Goal: Information Seeking & Learning: Understand process/instructions

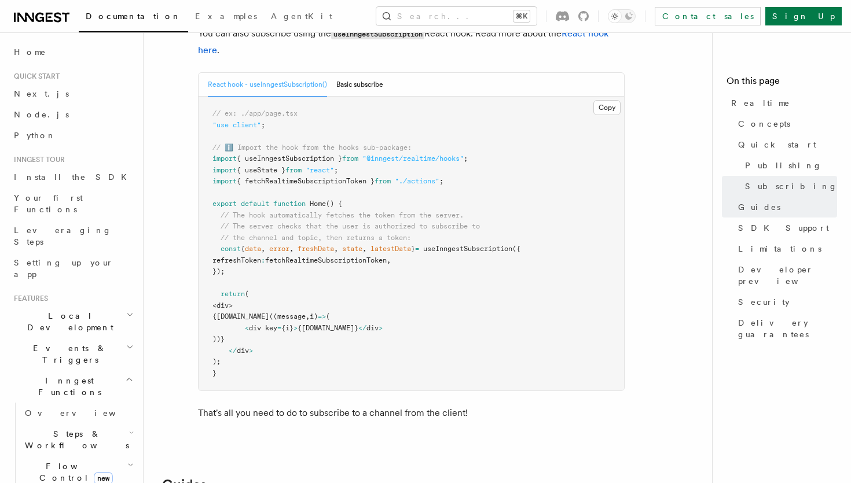
scroll to position [2395, 0]
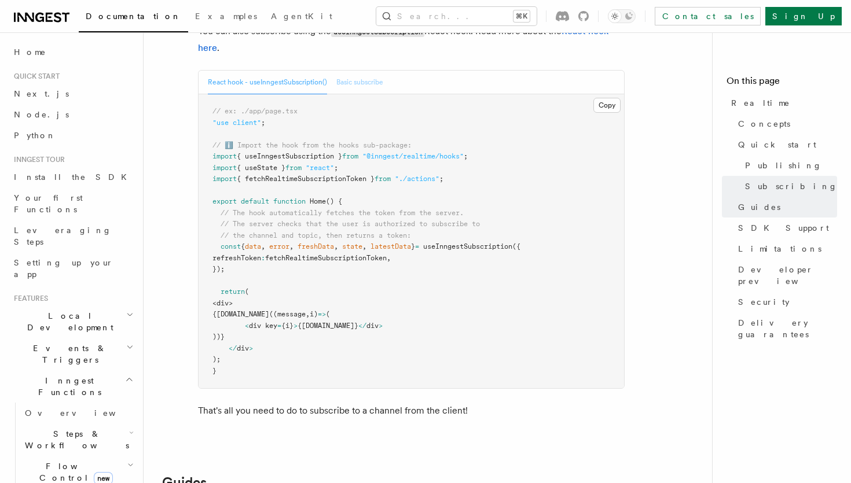
click at [354, 71] on button "Basic subscribe" at bounding box center [359, 83] width 47 height 24
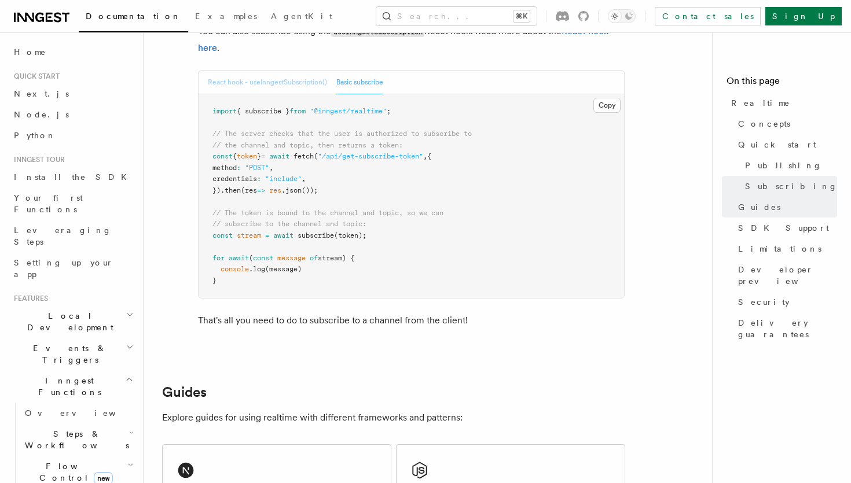
click at [283, 72] on button "React hook - useInngestSubscription()" at bounding box center [267, 83] width 119 height 24
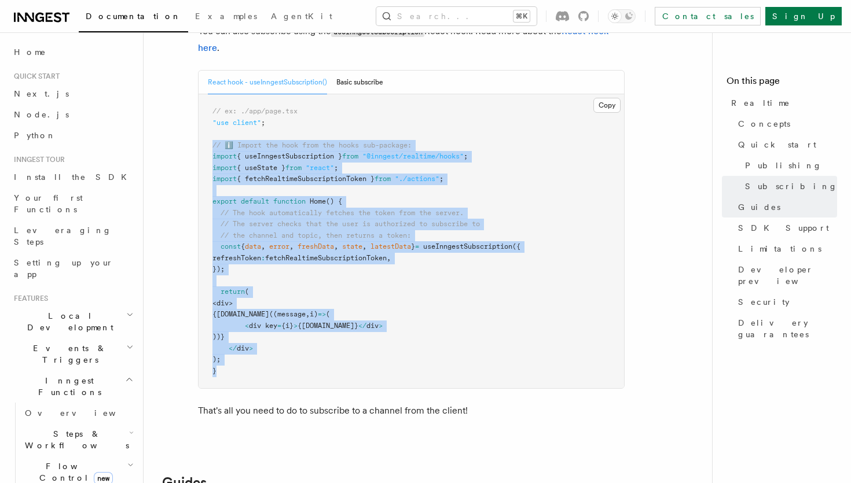
copy code "// ℹ️ Import the hook from the hooks sub-package: import { useInngestSubscripti…"
drag, startPoint x: 237, startPoint y: 362, endPoint x: 193, endPoint y: 135, distance: 231.0
click at [193, 135] on div "Subscribe to a channel Once you have a token, you can subscribe to a channel by…" at bounding box center [397, 202] width 455 height 461
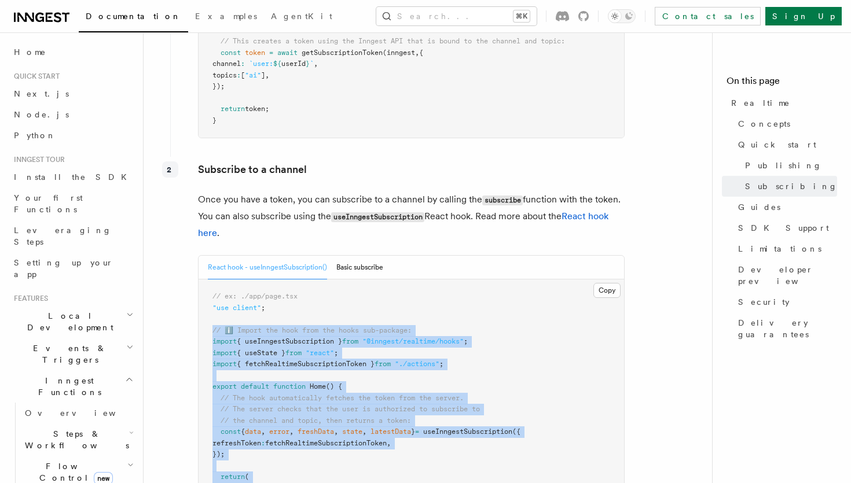
scroll to position [2211, 0]
click at [356, 256] on button "Basic subscribe" at bounding box center [359, 267] width 47 height 24
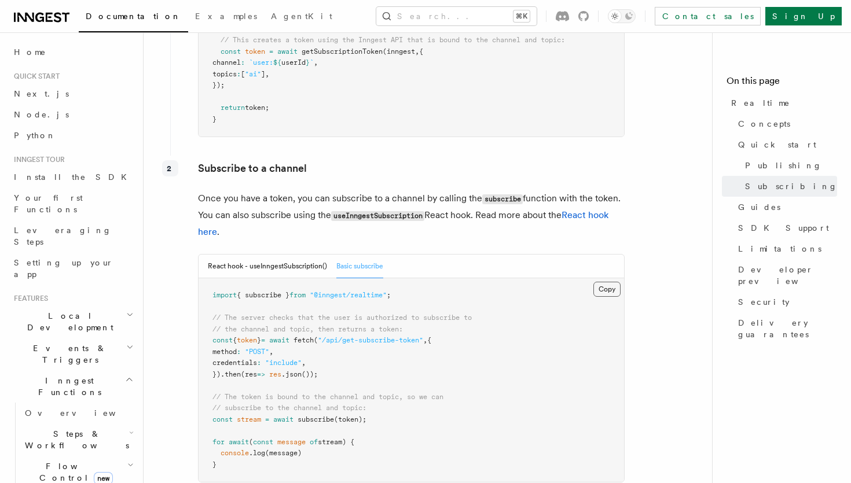
click at [607, 282] on button "Copy Copied" at bounding box center [606, 289] width 27 height 15
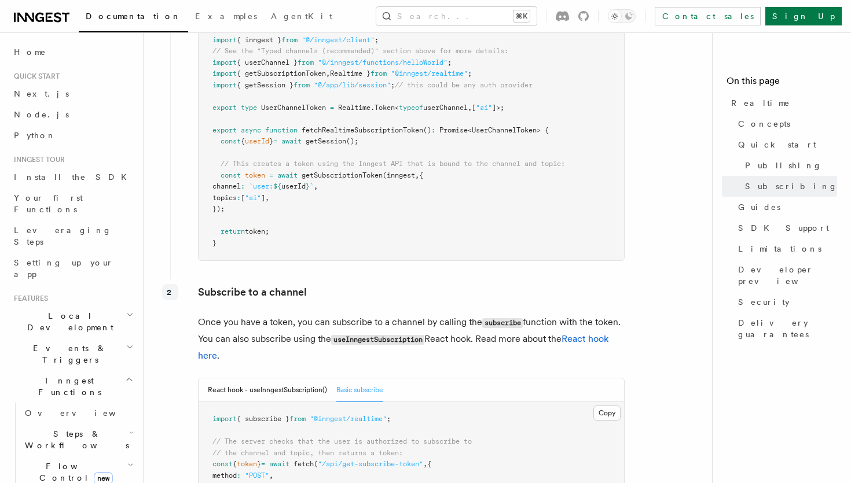
scroll to position [2114, 0]
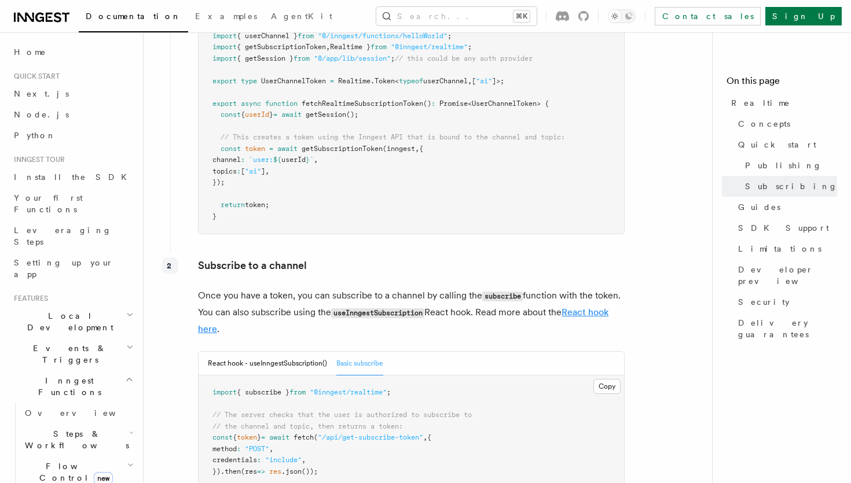
click at [212, 312] on link "React hook here" at bounding box center [403, 321] width 410 height 28
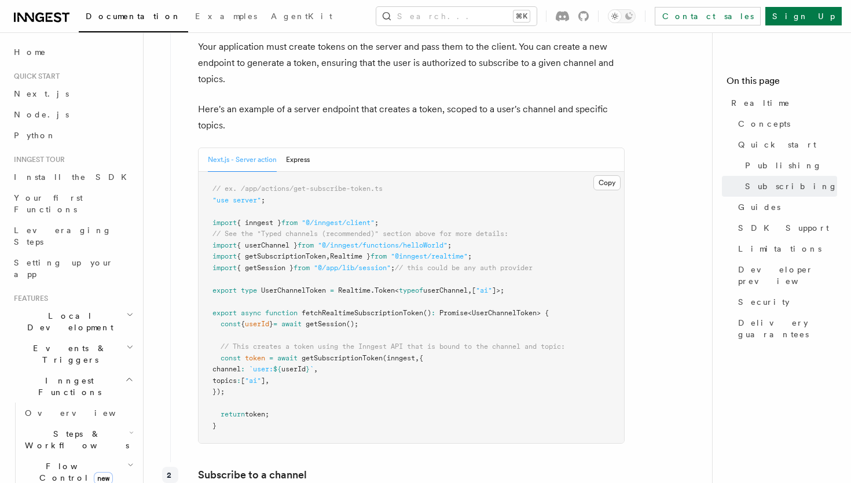
scroll to position [1901, 0]
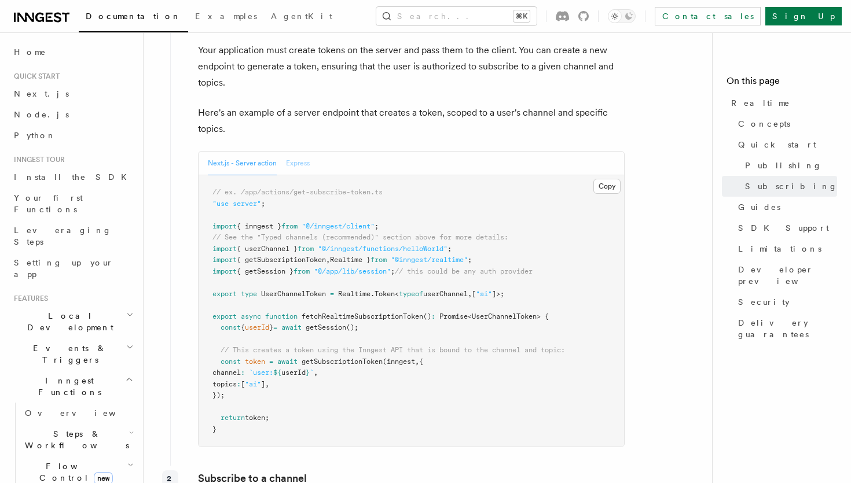
click at [308, 156] on button "Express" at bounding box center [298, 164] width 24 height 24
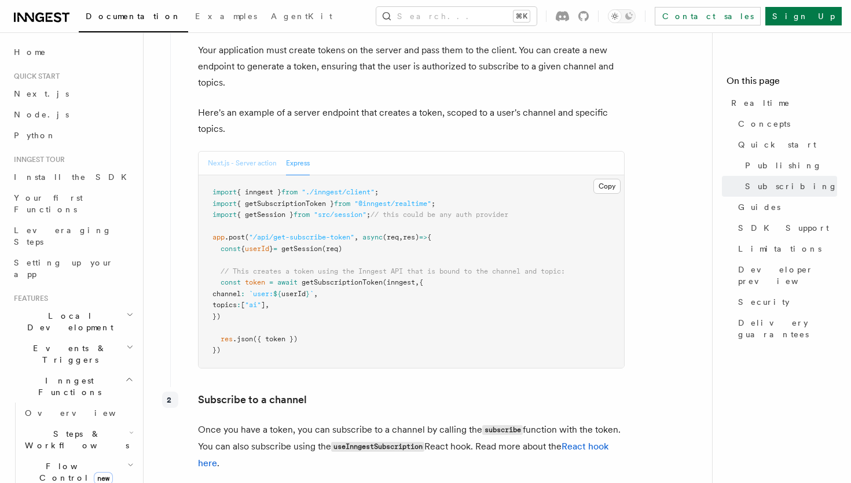
click at [263, 152] on button "Next.js - Server action" at bounding box center [242, 164] width 69 height 24
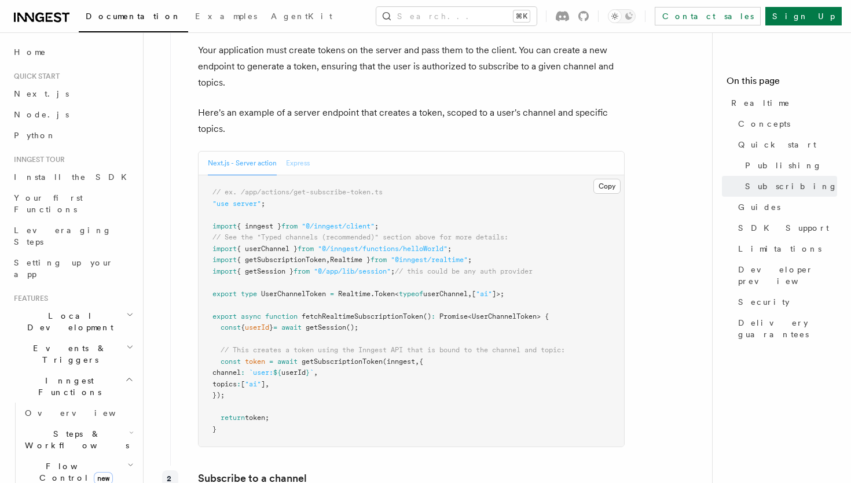
click at [300, 152] on button "Express" at bounding box center [298, 164] width 24 height 24
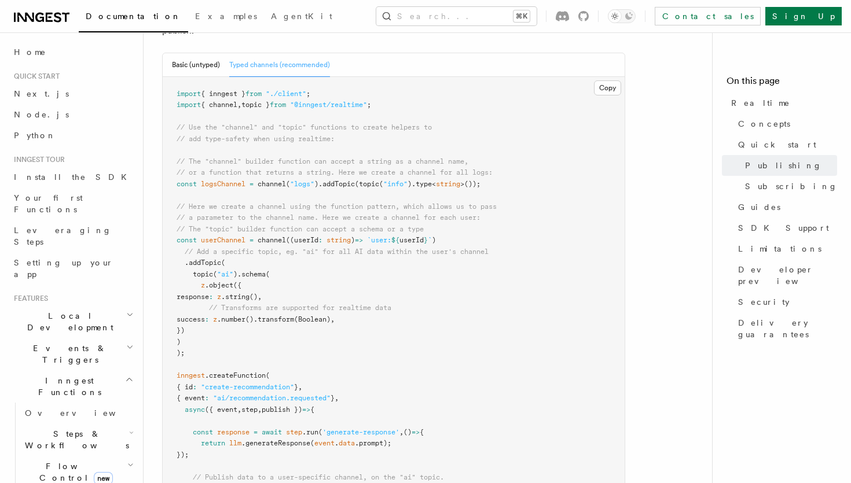
scroll to position [1172, 0]
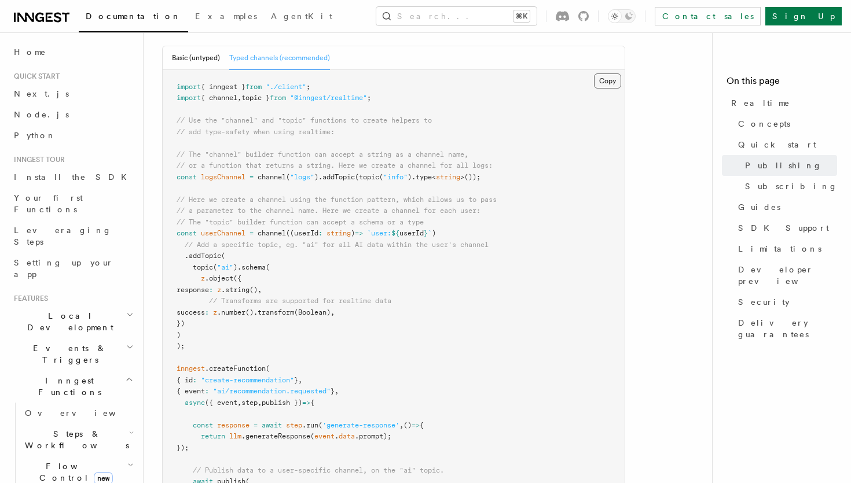
click at [617, 73] on button "Copy Copied" at bounding box center [607, 80] width 27 height 15
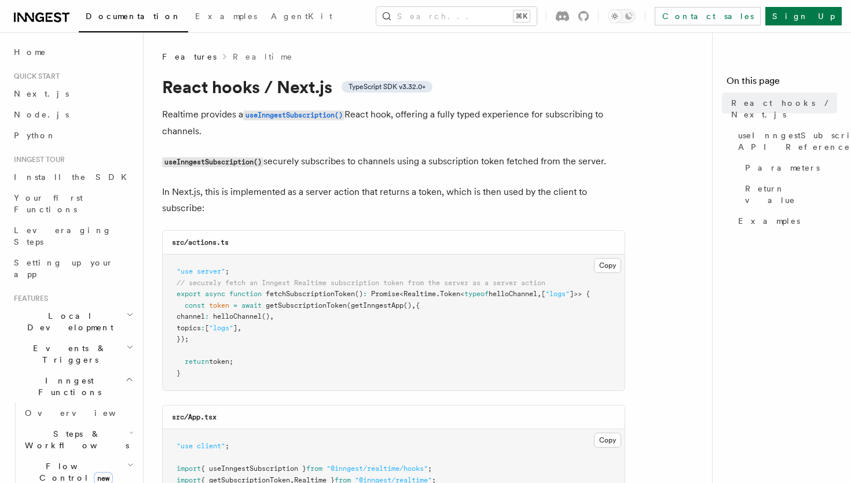
click at [199, 136] on p "Realtime provides a useInngestSubscription() React hook, offering a fully typed…" at bounding box center [393, 122] width 463 height 33
drag, startPoint x: 213, startPoint y: 136, endPoint x: 161, endPoint y: 114, distance: 56.0
copy p "Realtime provides a useInngestSubscription() React hook, offering a fully typed…"
click at [262, 117] on code "useInngestSubscription()" at bounding box center [293, 116] width 101 height 10
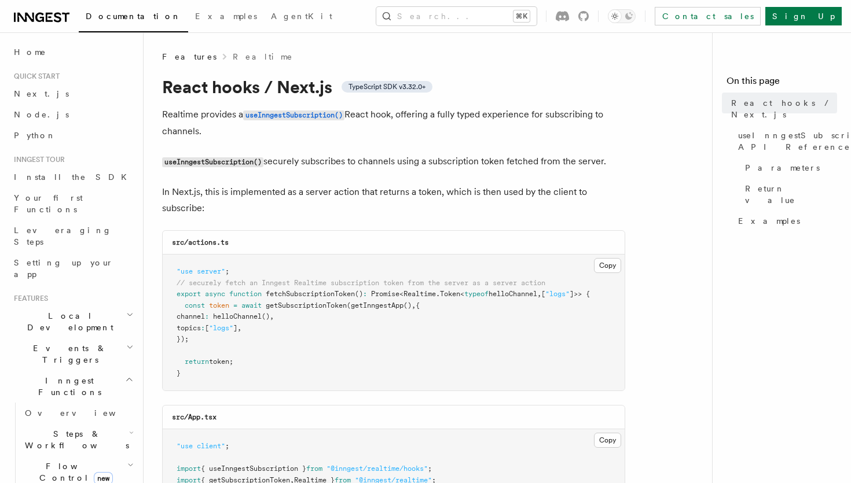
click at [185, 60] on span "Features" at bounding box center [189, 57] width 54 height 12
click at [233, 54] on link "Realtime" at bounding box center [263, 57] width 61 height 12
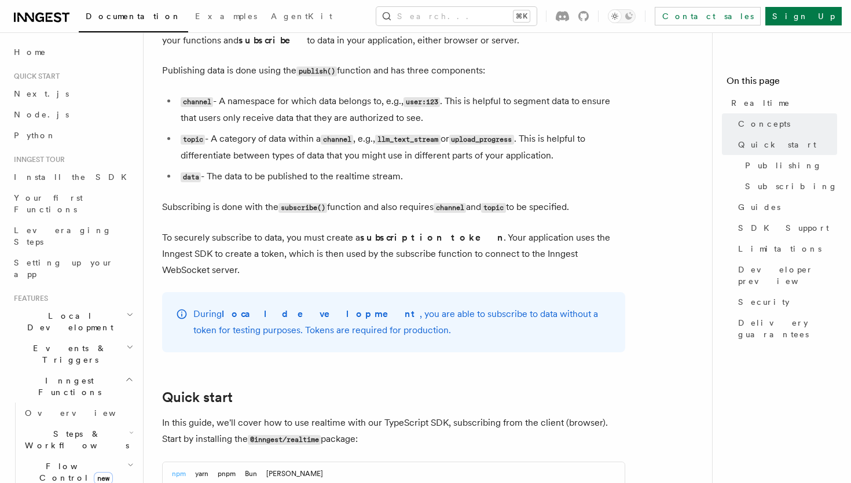
scroll to position [335, 0]
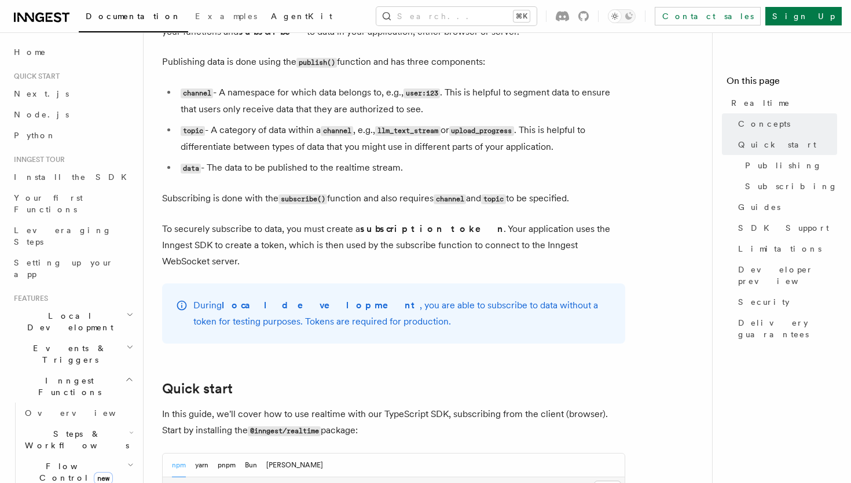
click at [264, 22] on link "AgentKit" at bounding box center [301, 17] width 75 height 28
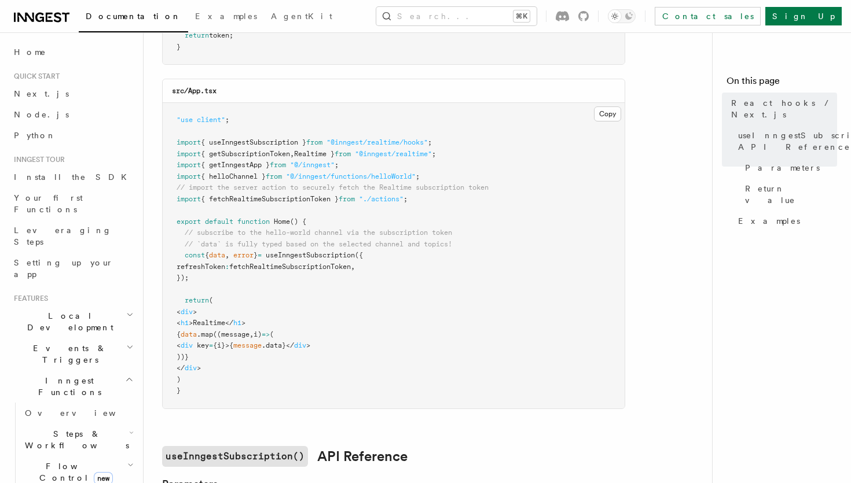
scroll to position [315, 0]
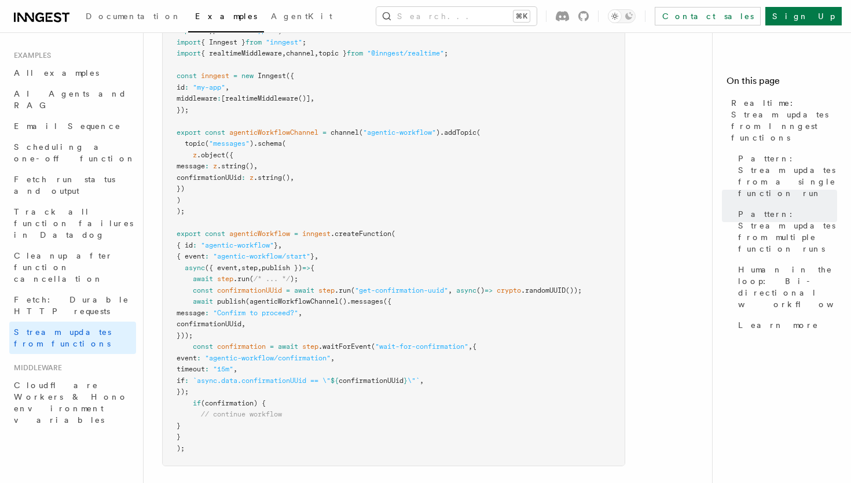
scroll to position [2361, 0]
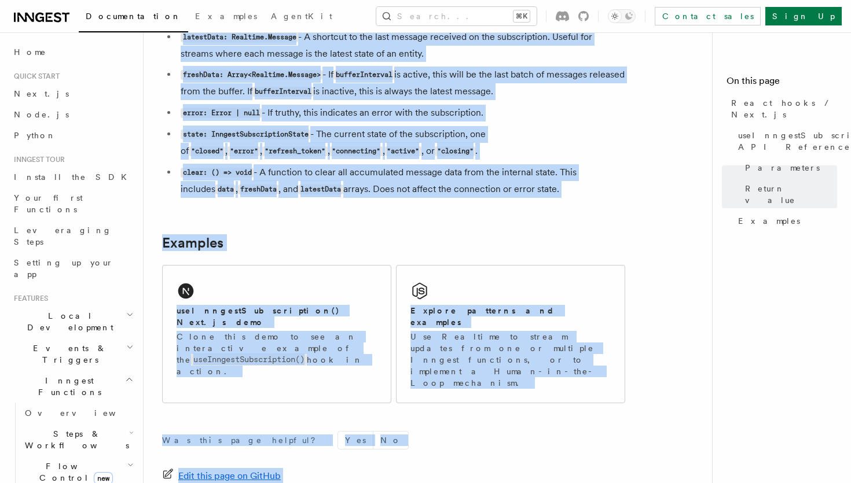
scroll to position [1075, 0]
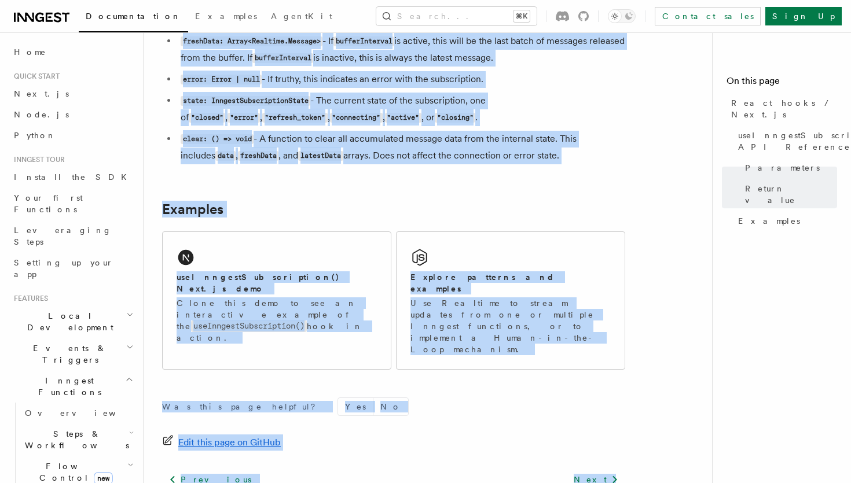
copy article "Realtime provides a useInngestSubscription() React hook, offering a fully typed…"
drag, startPoint x: 161, startPoint y: 99, endPoint x: 594, endPoint y: 162, distance: 438.0
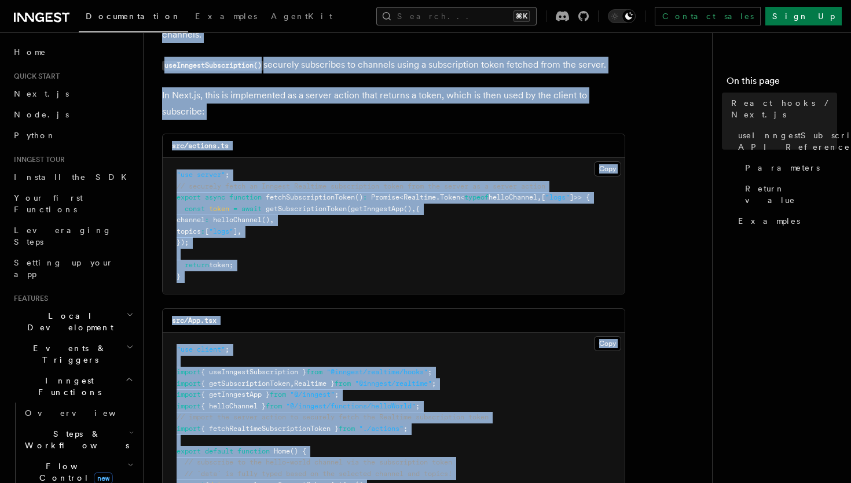
scroll to position [0, 0]
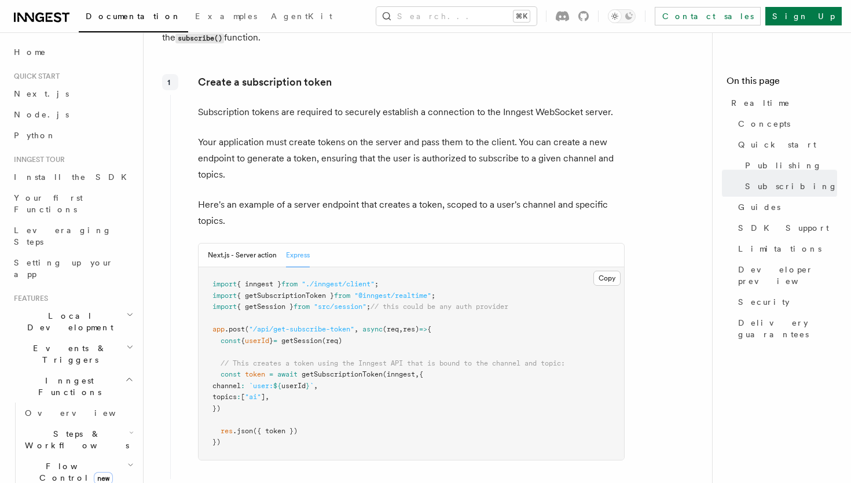
scroll to position [1901, 0]
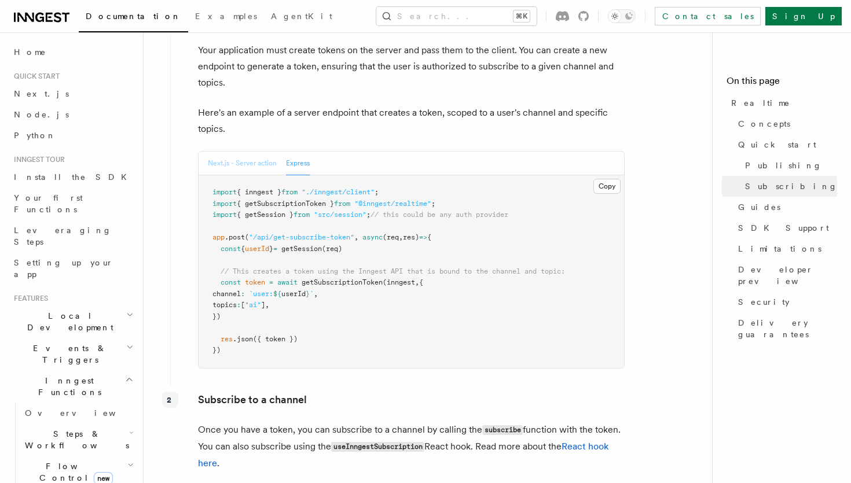
click at [260, 152] on button "Next.js - Server action" at bounding box center [242, 164] width 69 height 24
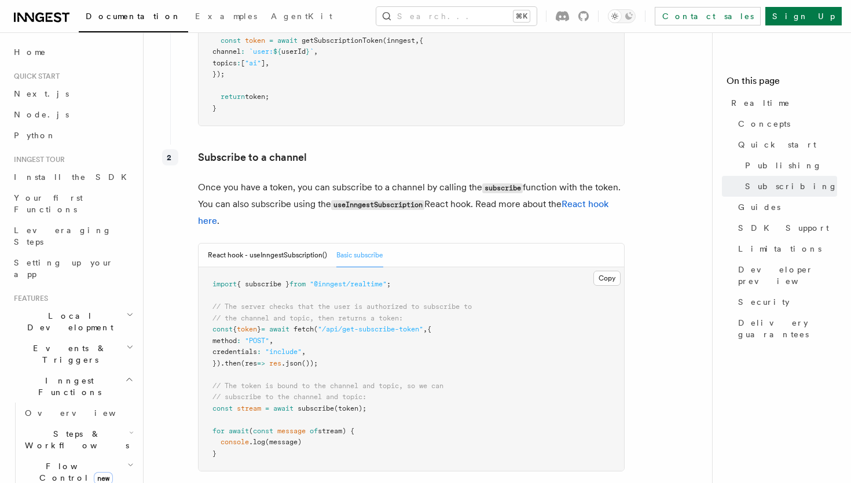
scroll to position [2239, 0]
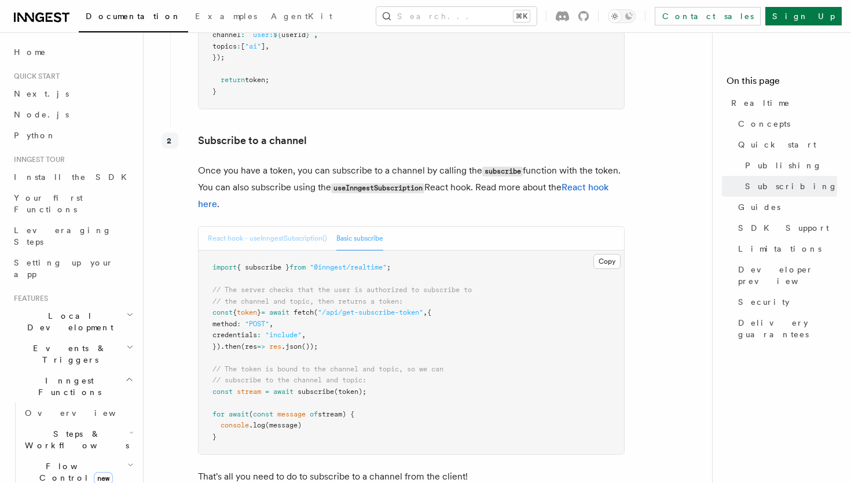
click at [245, 232] on button "React hook - useInngestSubscription()" at bounding box center [267, 239] width 119 height 24
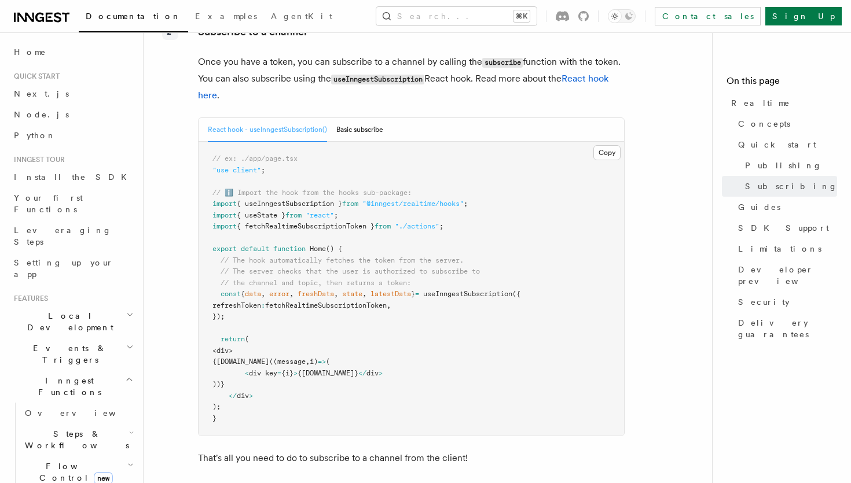
scroll to position [2361, 0]
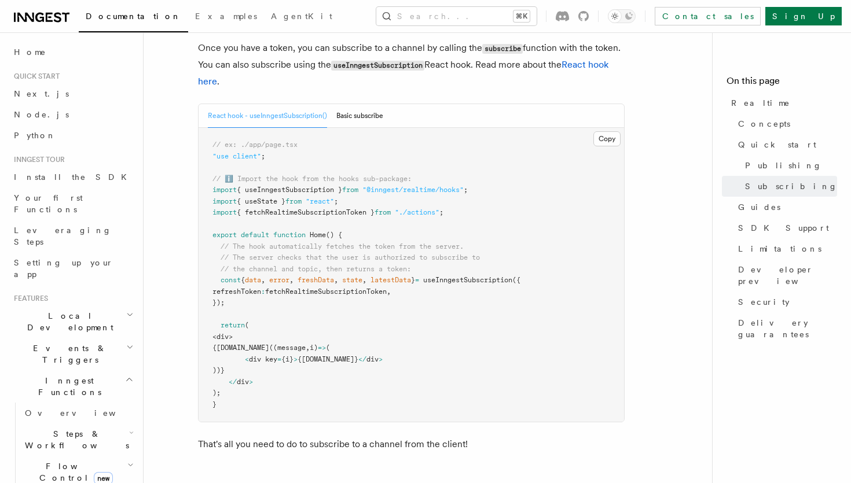
click at [273, 186] on span "{ useInngestSubscription }" at bounding box center [289, 190] width 105 height 8
copy span "useInngestSubscription"
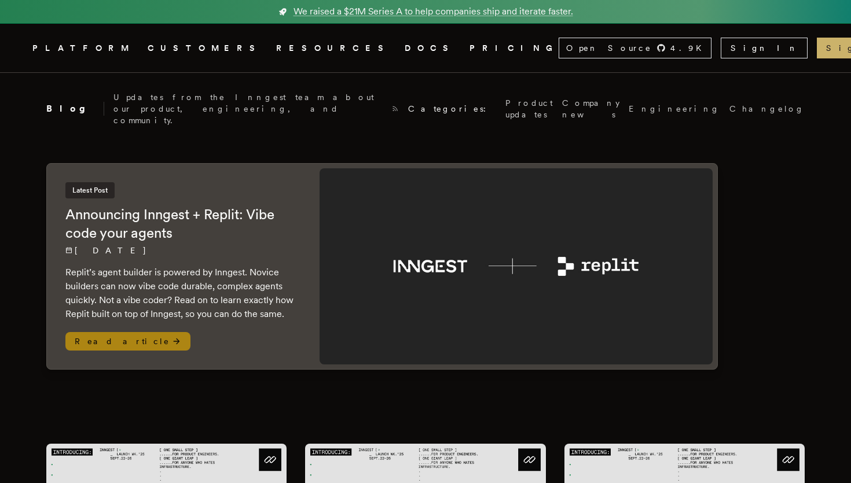
click at [246, 216] on h2 "Announcing Inngest + Replit: Vibe code your agents" at bounding box center [180, 223] width 231 height 37
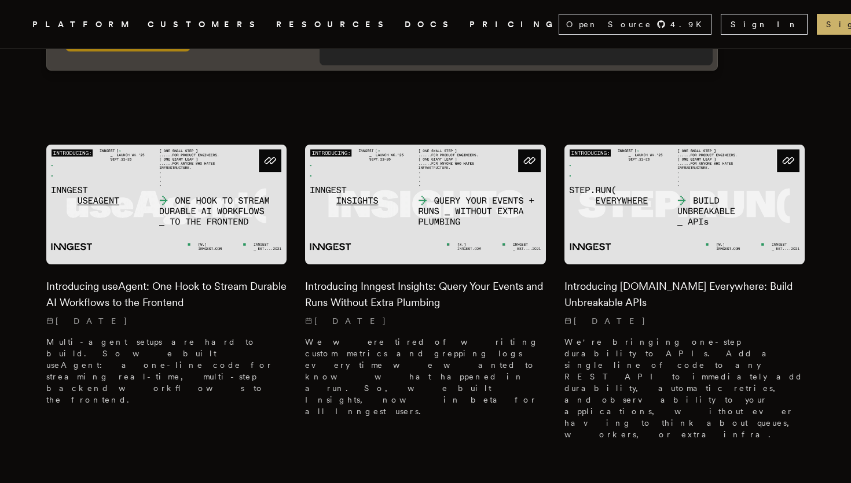
scroll to position [303, 0]
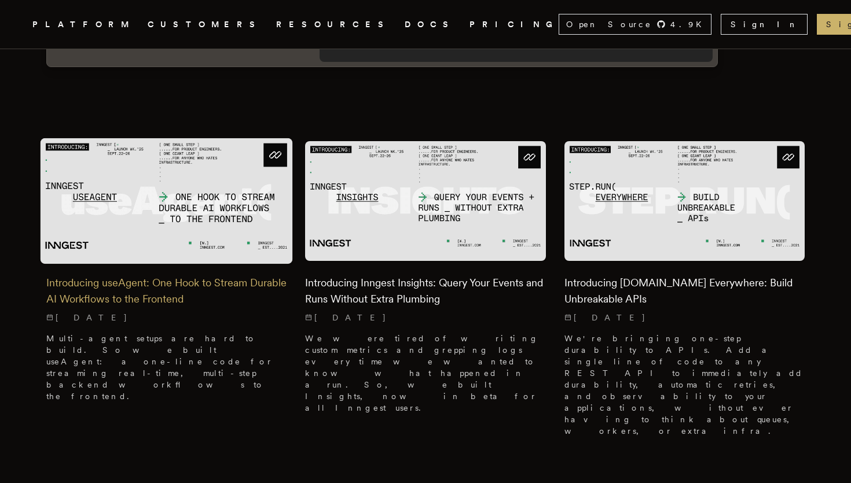
click at [231, 275] on h2 "Introducing useAgent: One Hook to Stream Durable AI Workflows to the Frontend" at bounding box center [166, 291] width 240 height 32
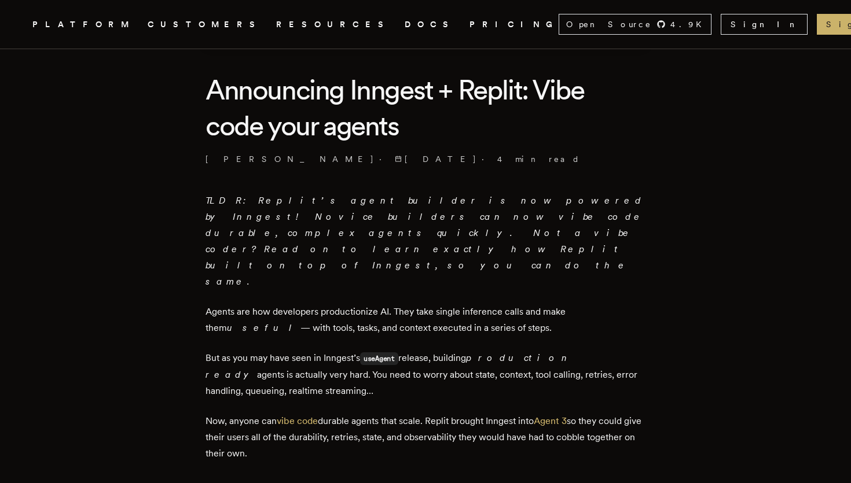
scroll to position [289, 0]
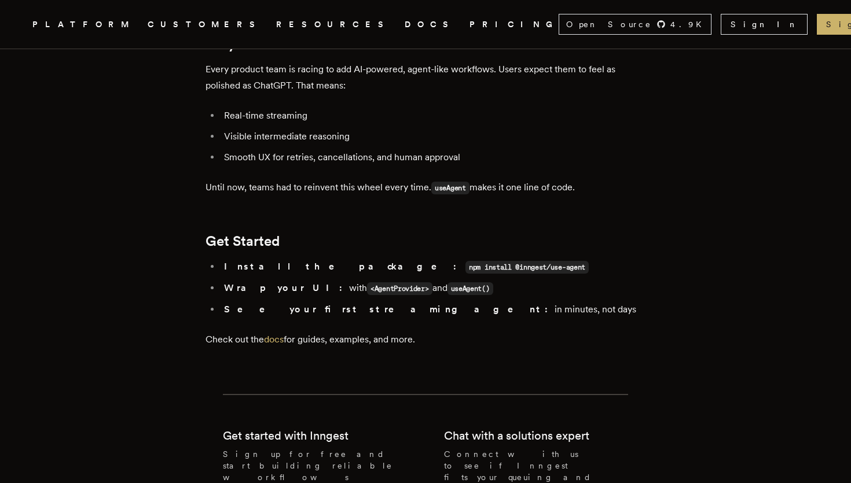
scroll to position [2118, 0]
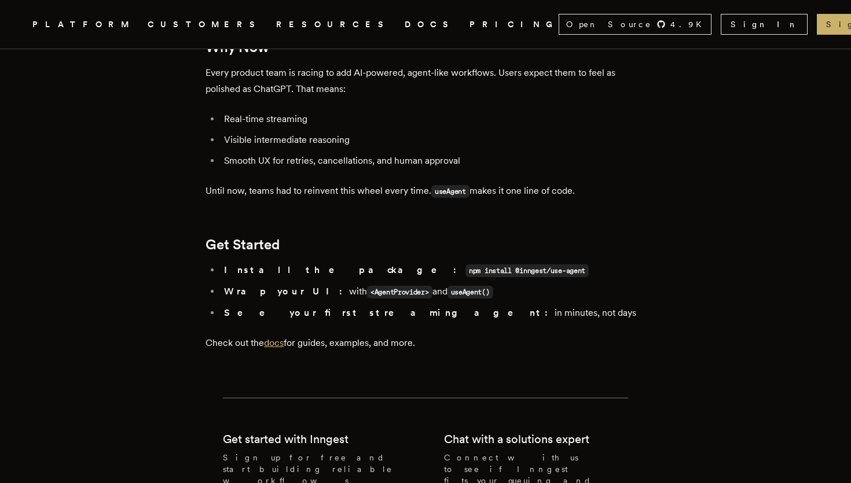
click at [284, 337] on link "docs" at bounding box center [274, 342] width 20 height 11
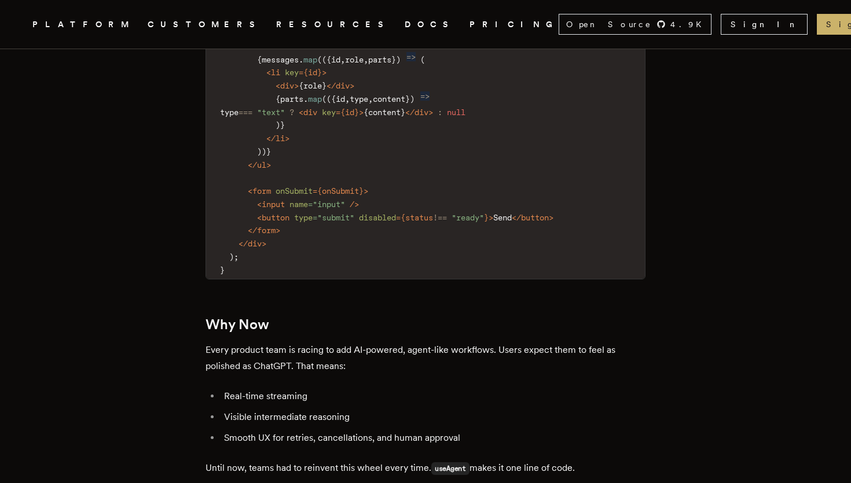
scroll to position [1830, 0]
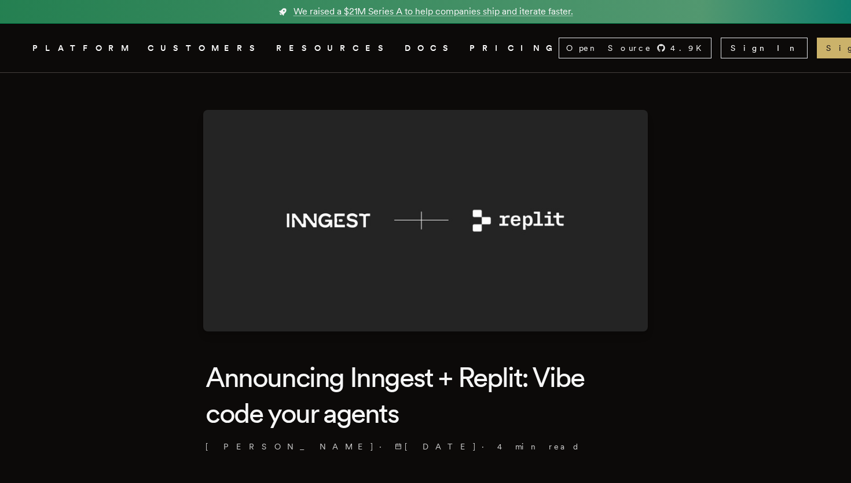
scroll to position [289, 0]
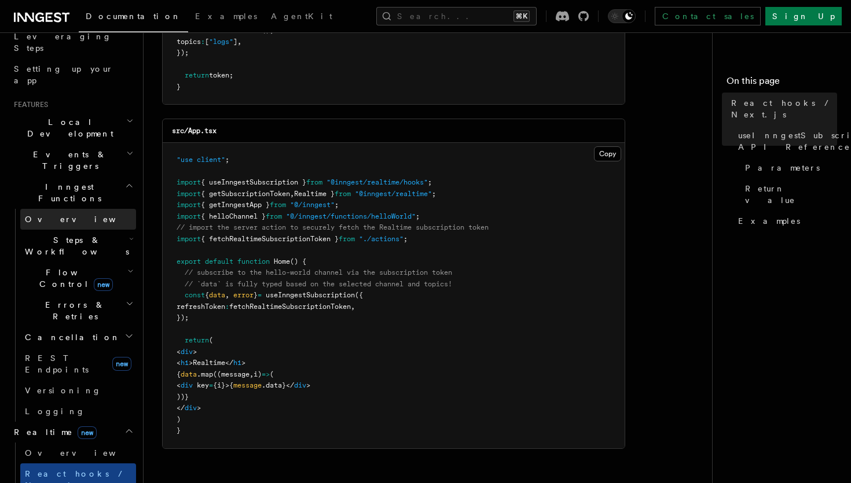
scroll to position [202, 0]
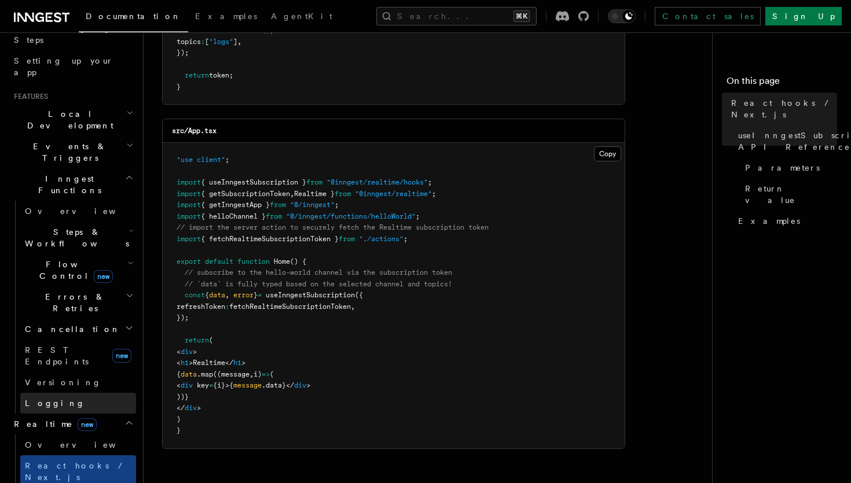
click at [47, 399] on span "Logging" at bounding box center [55, 403] width 60 height 9
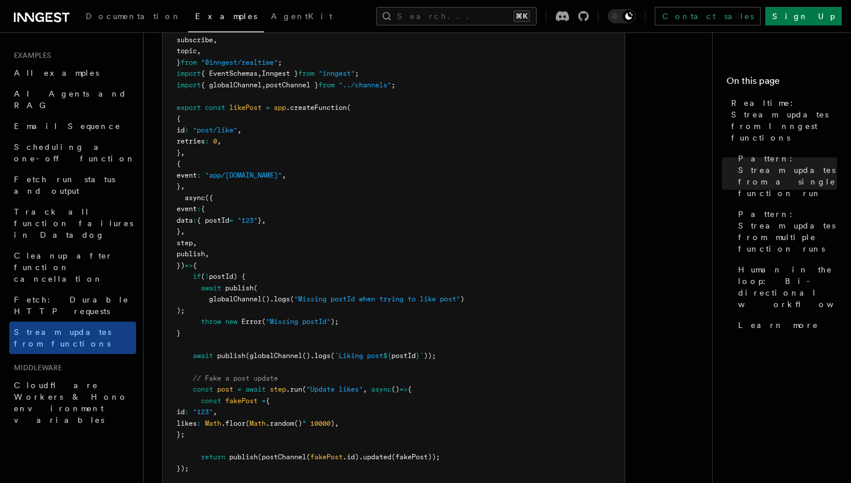
scroll to position [1559, 0]
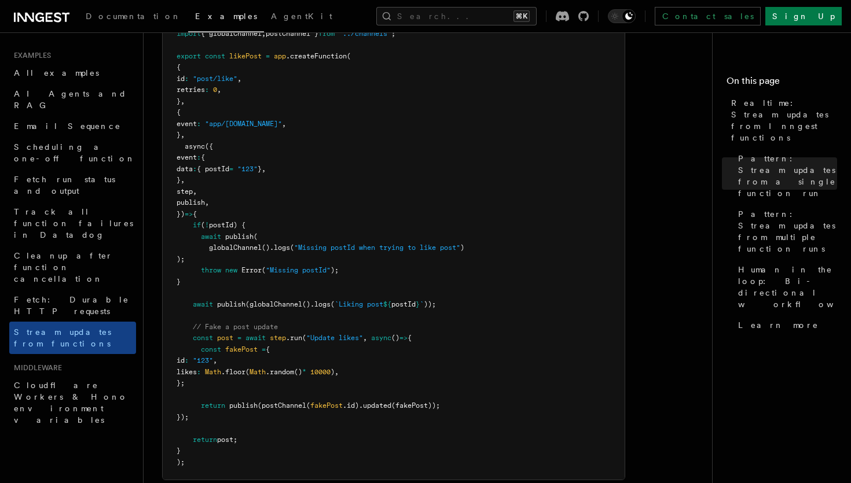
scroll to position [1617, 0]
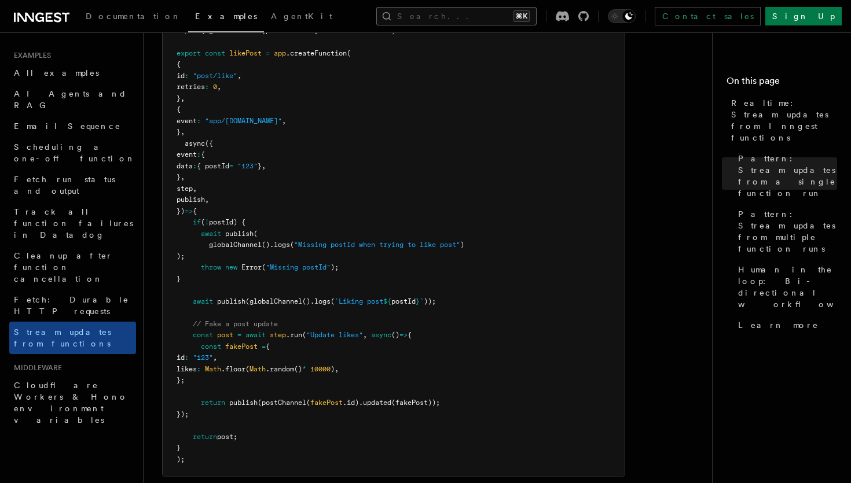
click at [441, 16] on button "Search... ⌘K" at bounding box center [456, 16] width 160 height 19
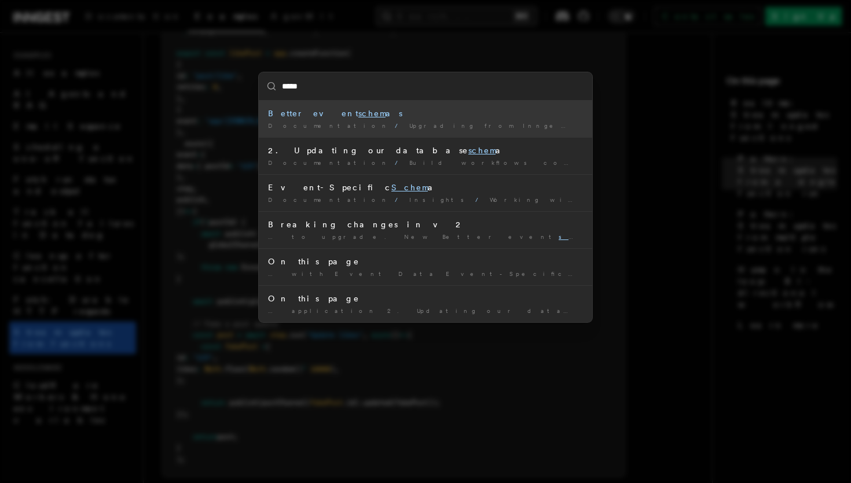
type input "******"
click at [306, 117] on div "Better event schema s" at bounding box center [425, 114] width 315 height 12
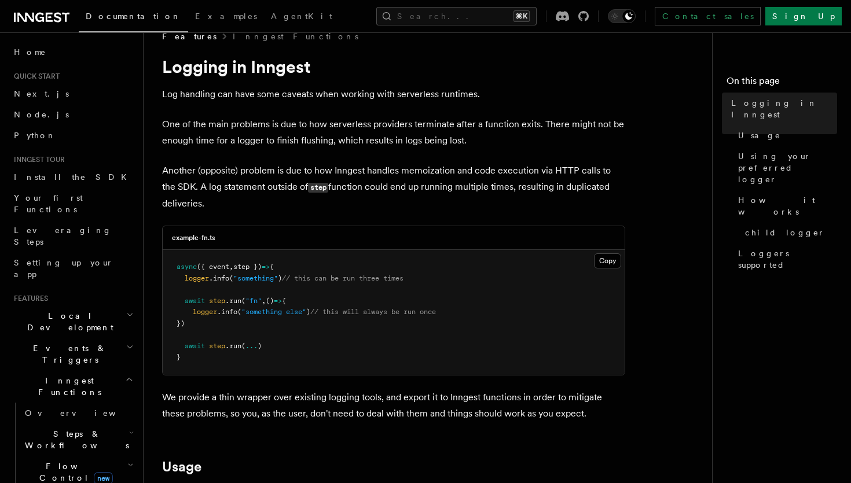
scroll to position [14, 0]
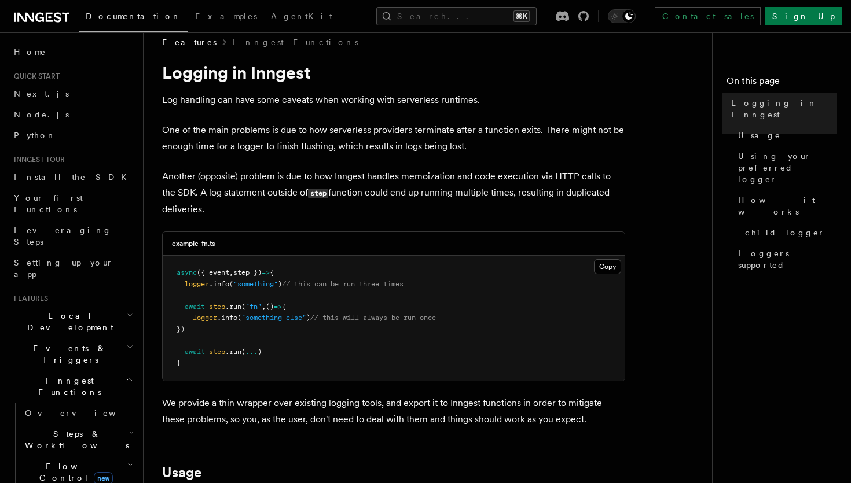
drag, startPoint x: 161, startPoint y: 102, endPoint x: 208, endPoint y: 205, distance: 113.4
copy article "Log handling can have some caveats when working with serverless runtimes. One o…"
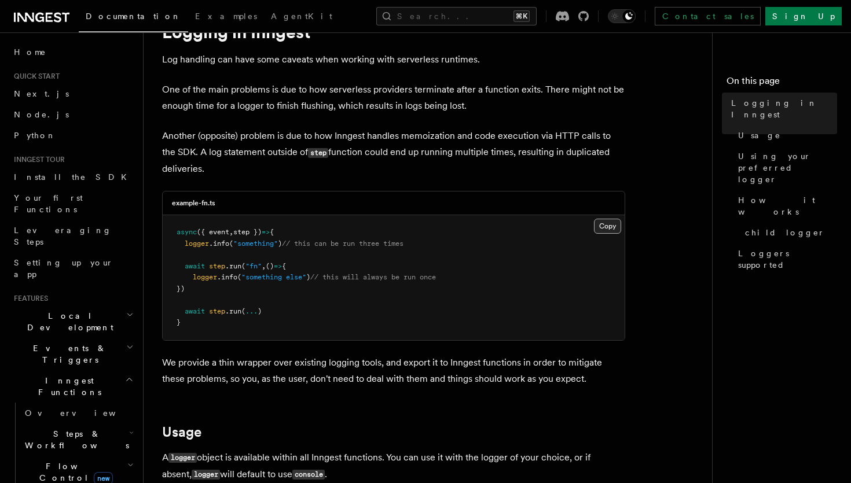
click at [610, 227] on button "Copy Copied" at bounding box center [607, 226] width 27 height 15
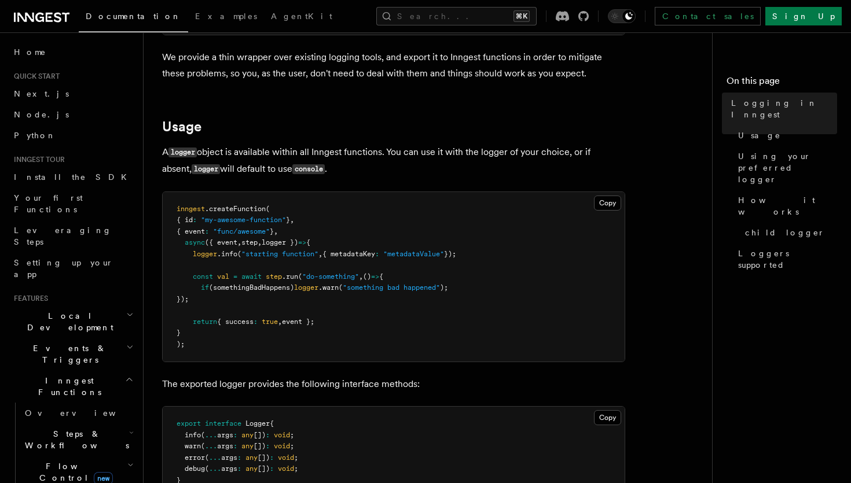
scroll to position [370, 0]
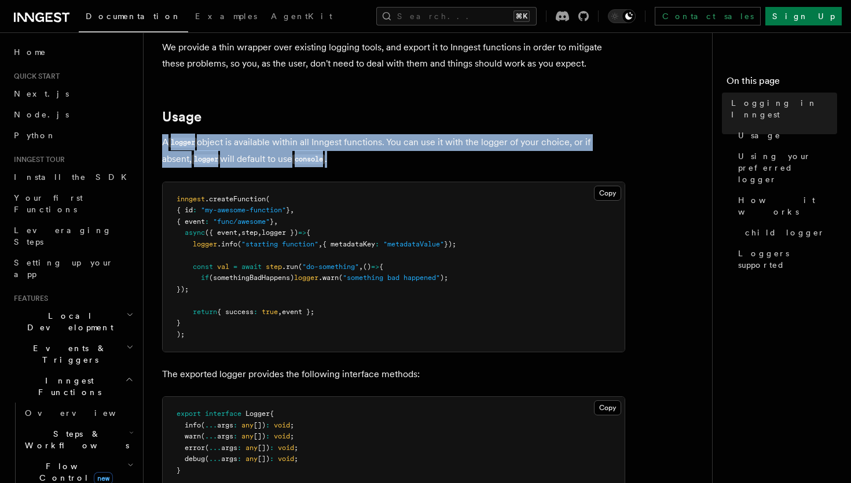
drag, startPoint x: 161, startPoint y: 144, endPoint x: 314, endPoint y: 156, distance: 153.2
copy p "A logger object is available within all Inngest functions. You can use it with …"
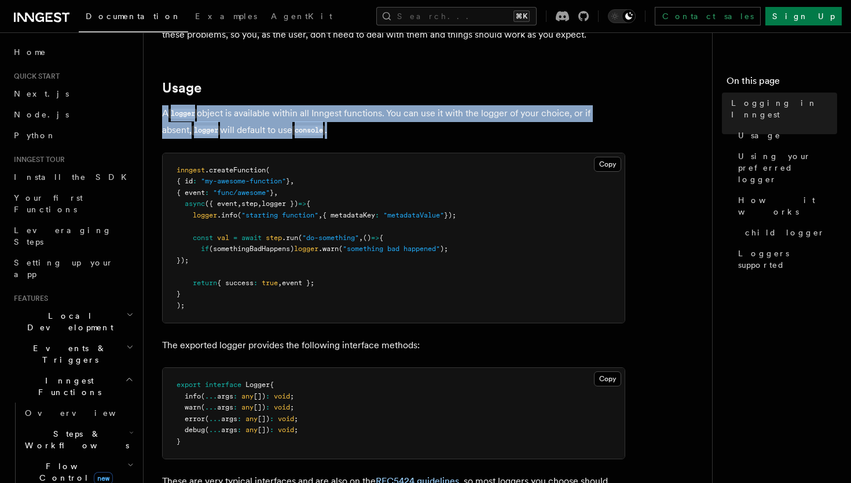
scroll to position [402, 0]
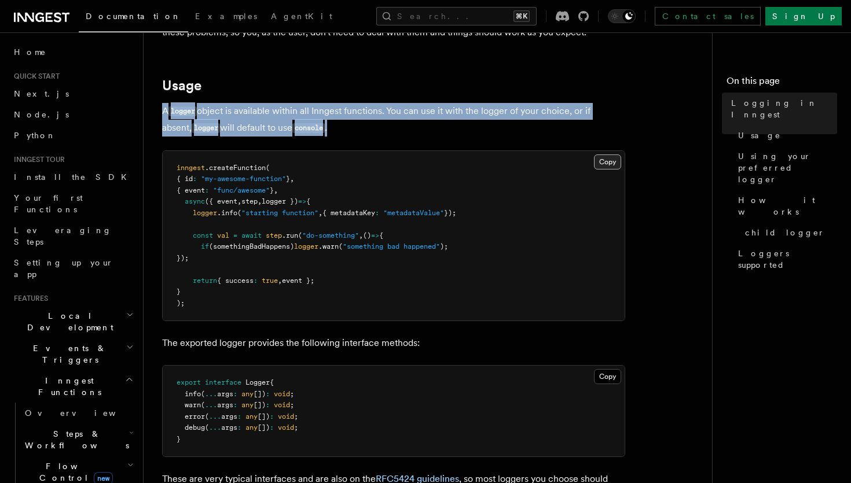
click at [598, 166] on button "Copy Copied" at bounding box center [607, 161] width 27 height 15
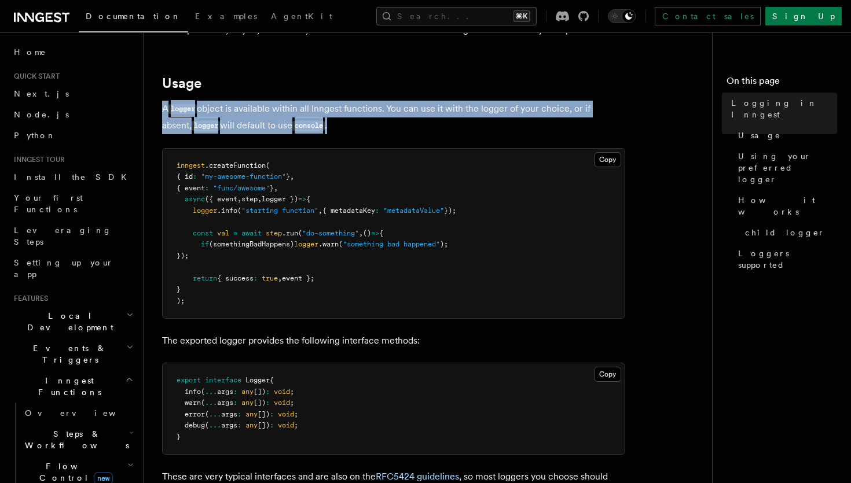
scroll to position [410, 0]
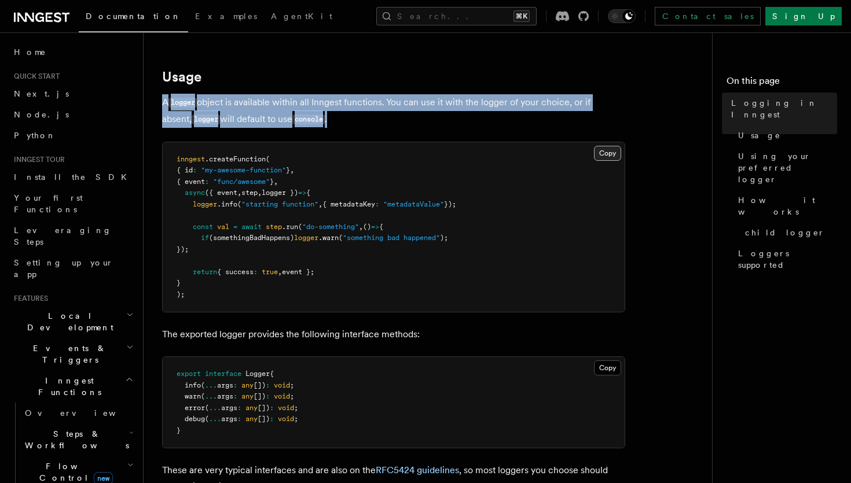
click at [610, 153] on button "Copy Copied" at bounding box center [607, 153] width 27 height 15
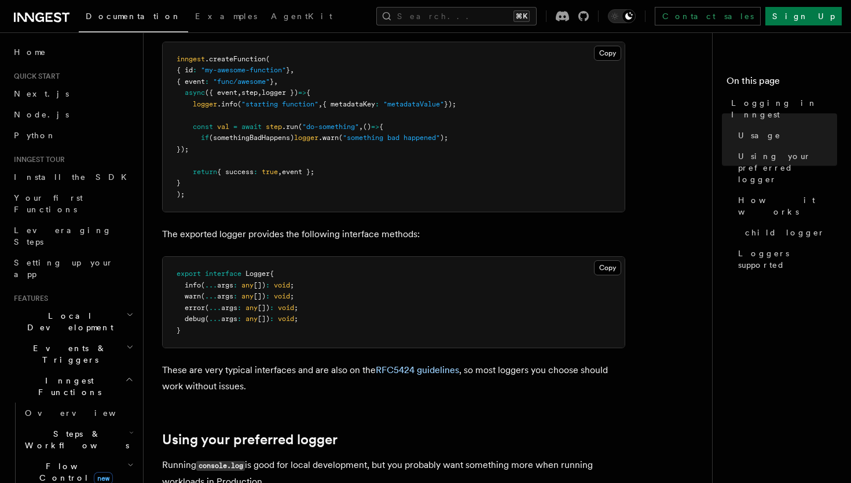
scroll to position [514, 0]
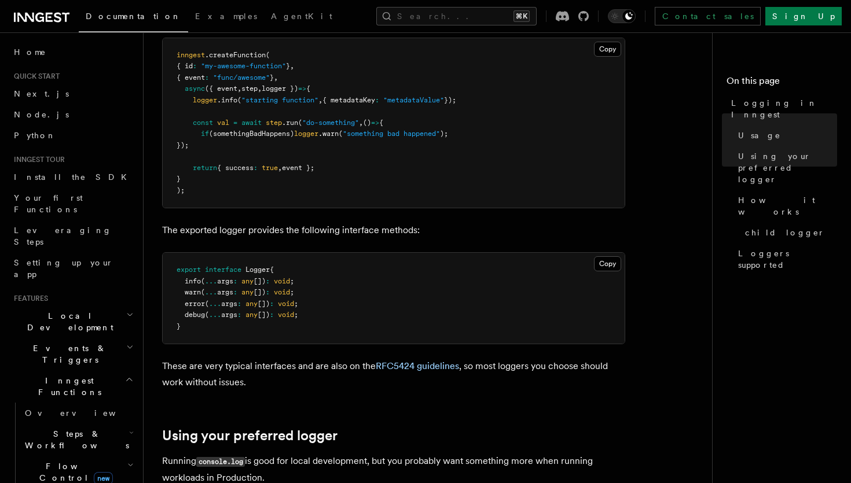
click at [407, 235] on p "The exported logger provides the following interface methods:" at bounding box center [393, 230] width 463 height 16
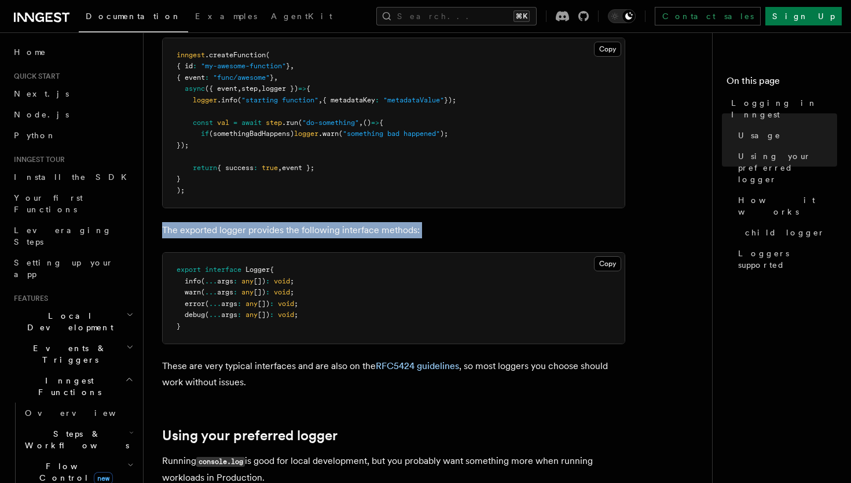
click at [407, 235] on p "The exported logger provides the following interface methods:" at bounding box center [393, 230] width 463 height 16
copy article "The exported logger provides the following interface methods:"
click at [608, 266] on button "Copy Copied" at bounding box center [607, 263] width 27 height 15
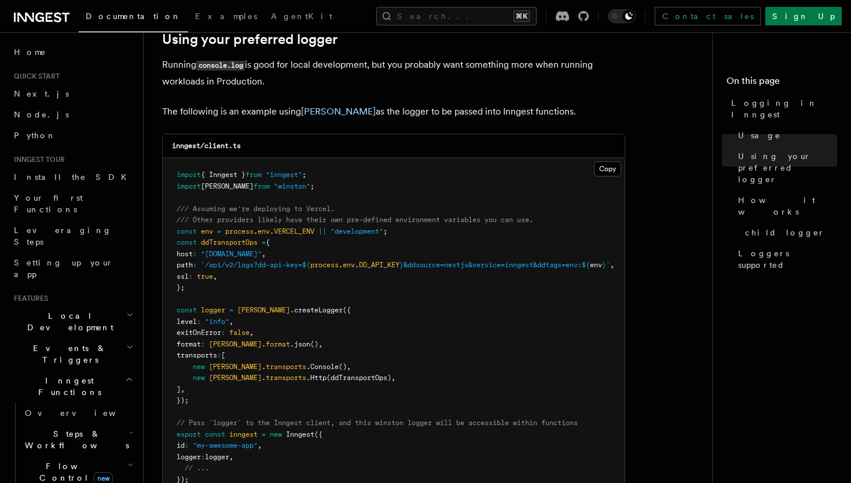
scroll to position [911, 0]
click at [323, 116] on link "winston" at bounding box center [338, 110] width 75 height 11
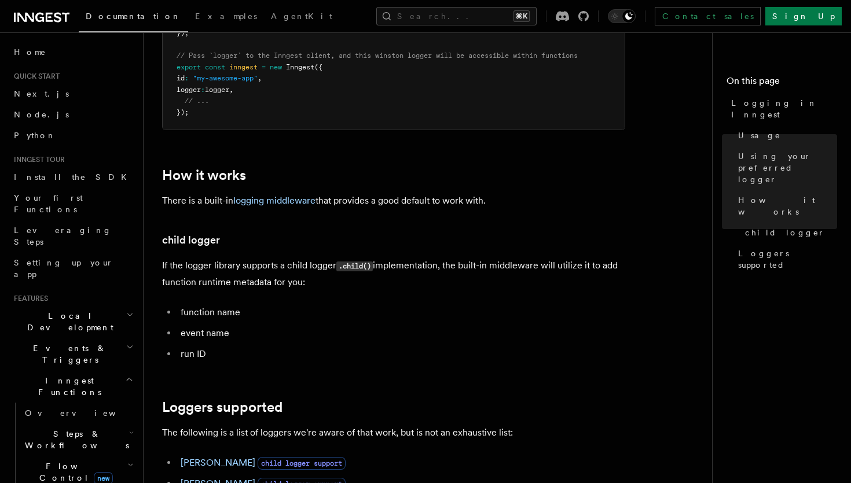
scroll to position [1289, 0]
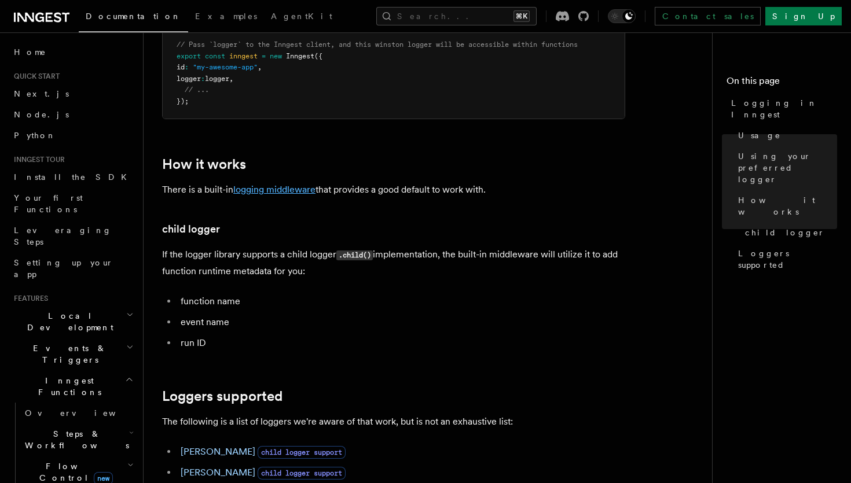
click at [281, 192] on link "logging middleware" at bounding box center [274, 189] width 82 height 11
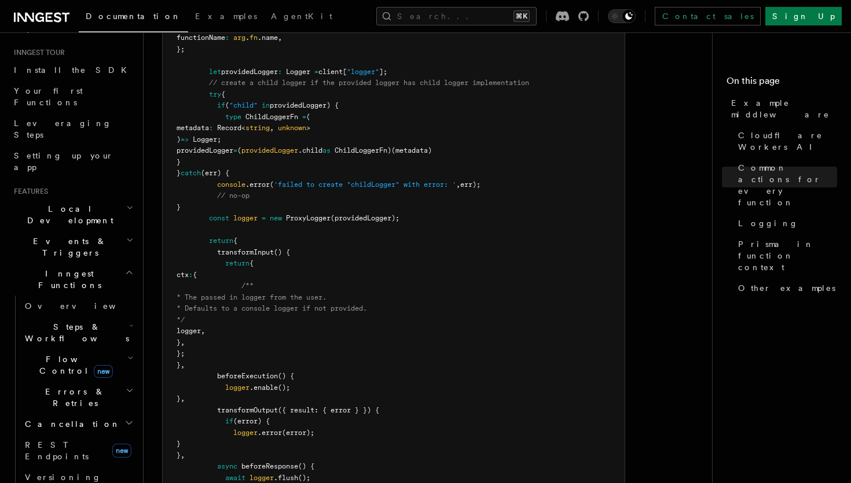
scroll to position [116, 0]
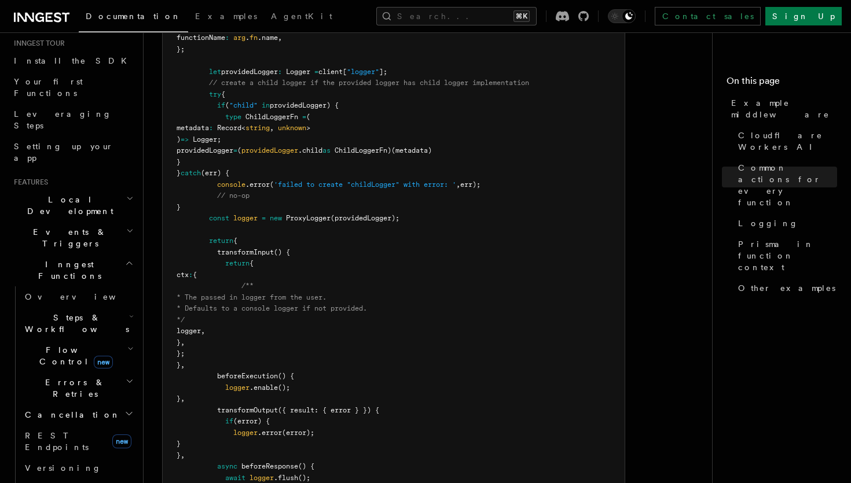
click at [51, 312] on span "Steps & Workflows" at bounding box center [74, 323] width 109 height 23
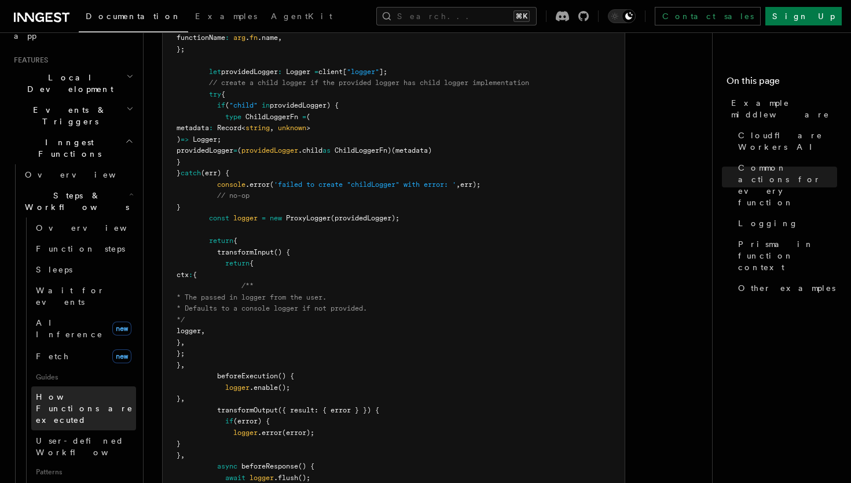
scroll to position [228, 0]
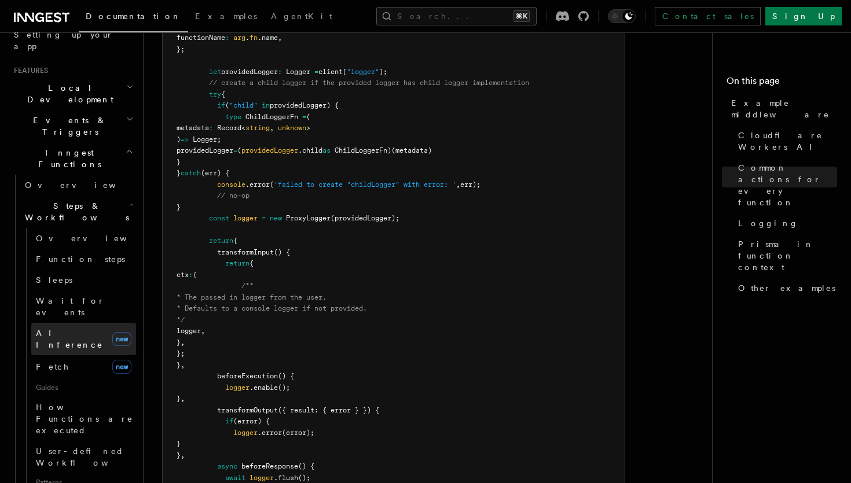
click at [72, 329] on span "AI Inference" at bounding box center [69, 339] width 67 height 21
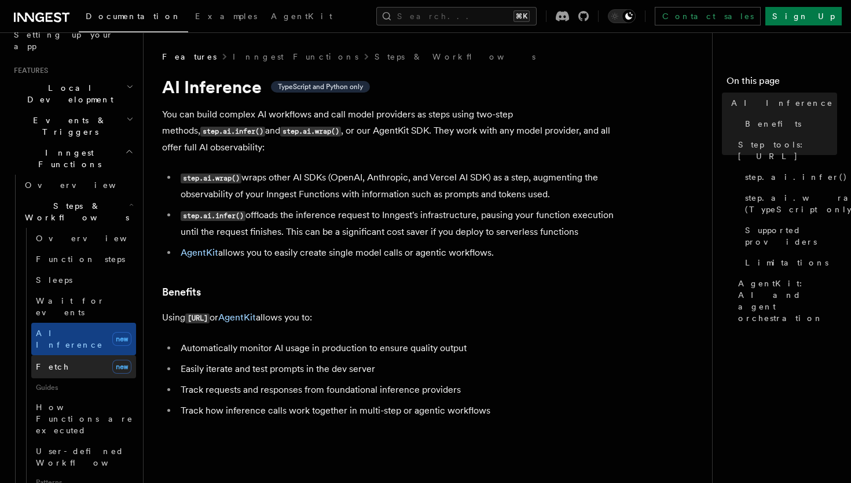
click at [72, 355] on link "Fetch new" at bounding box center [83, 366] width 105 height 23
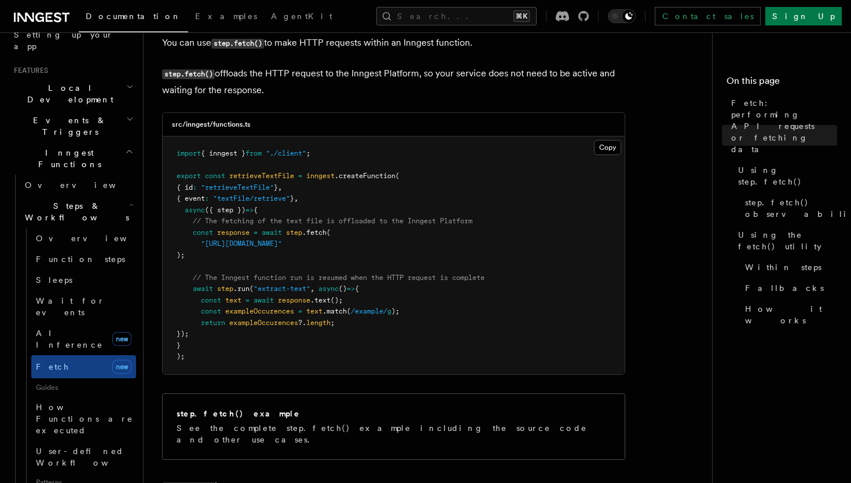
scroll to position [402, 0]
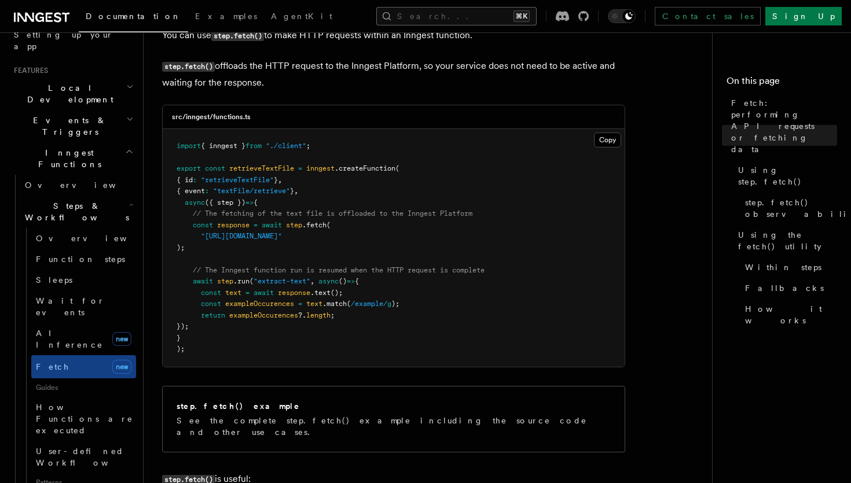
click at [436, 19] on button "Search... ⌘K" at bounding box center [456, 16] width 160 height 19
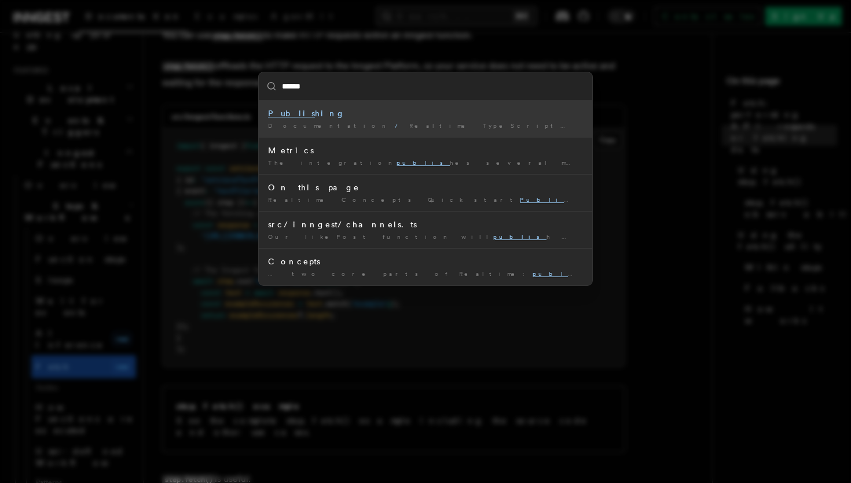
type input "*******"
click at [289, 113] on mark "Publish" at bounding box center [294, 113] width 53 height 9
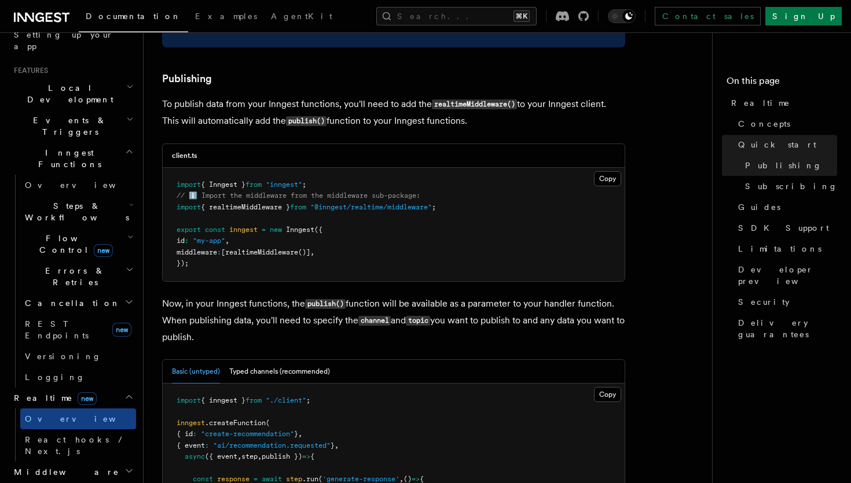
scroll to position [859, 0]
click at [455, 15] on button "Search... ⌘K" at bounding box center [456, 16] width 160 height 19
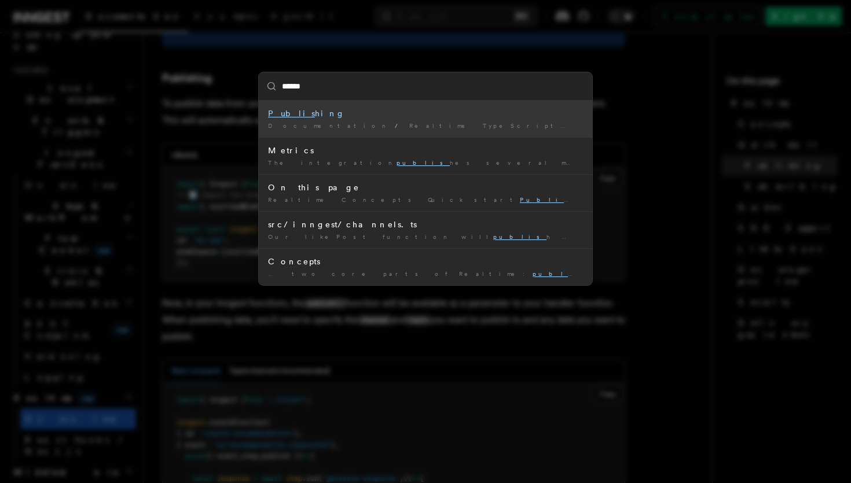
type input "*******"
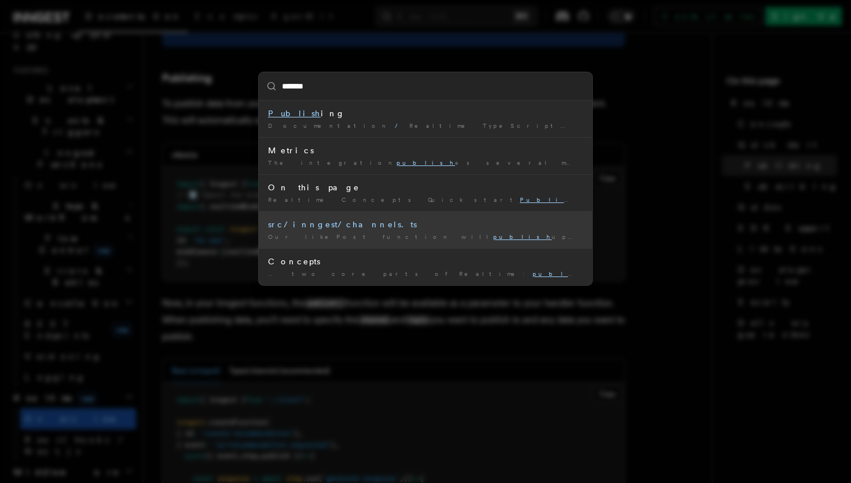
click at [333, 226] on div "src/inngest/channels.ts" at bounding box center [425, 225] width 315 height 12
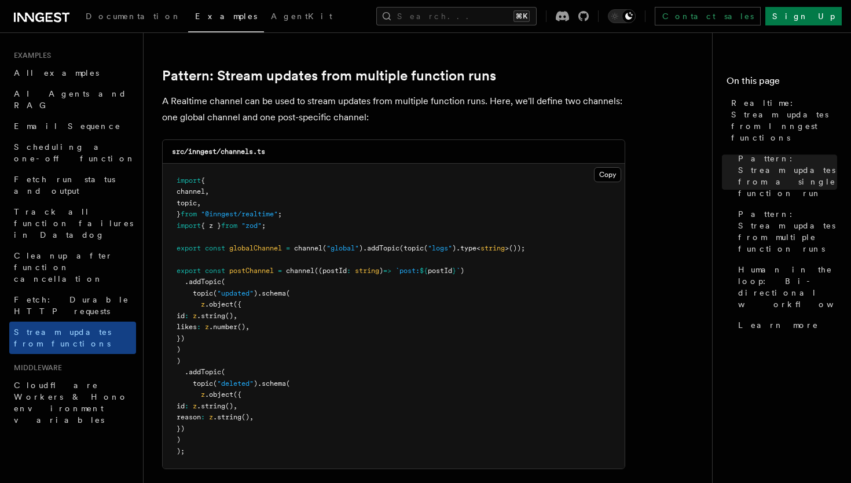
scroll to position [996, 0]
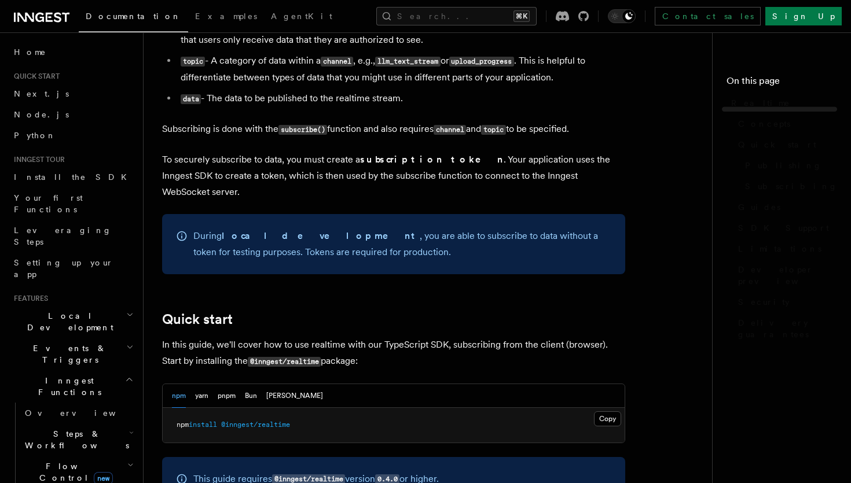
scroll to position [859, 0]
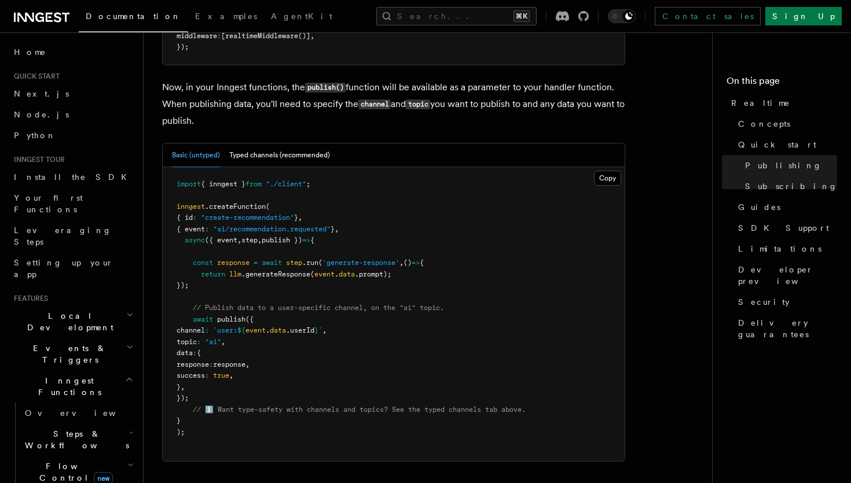
scroll to position [1085, 0]
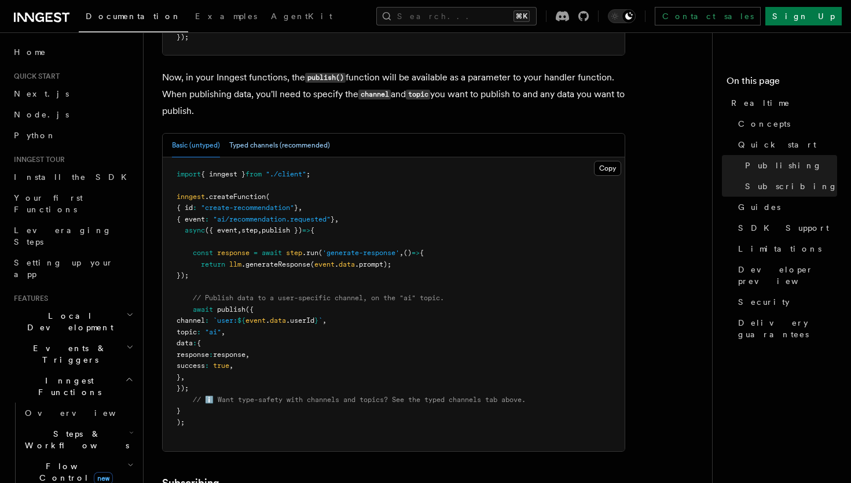
click at [257, 137] on button "Typed channels (recommended)" at bounding box center [279, 146] width 101 height 24
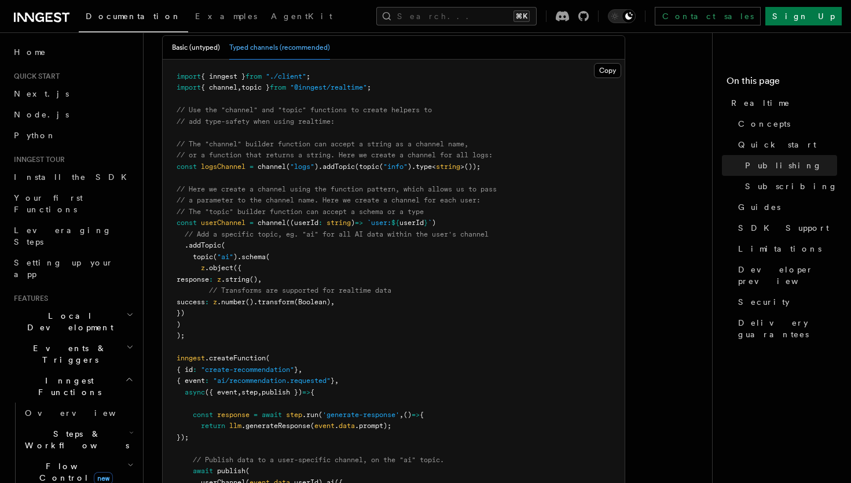
scroll to position [1179, 0]
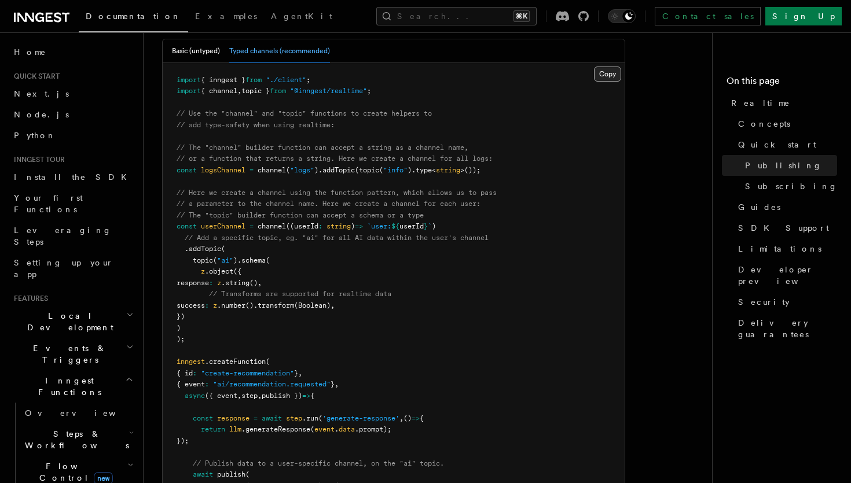
click at [613, 67] on button "Copy Copied" at bounding box center [607, 74] width 27 height 15
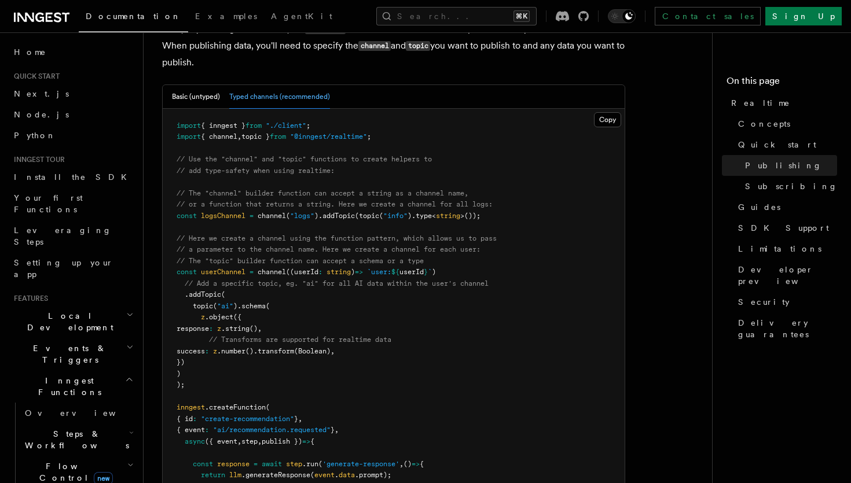
scroll to position [1048, 0]
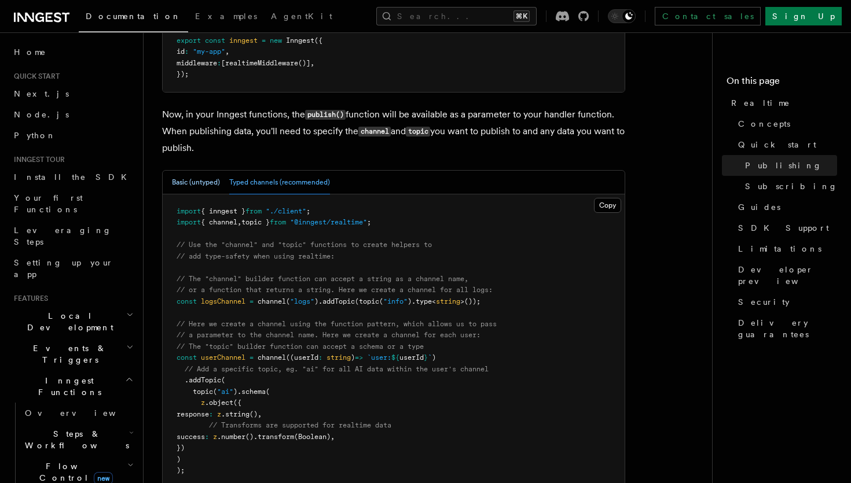
click at [199, 171] on button "Basic (untyped)" at bounding box center [196, 183] width 48 height 24
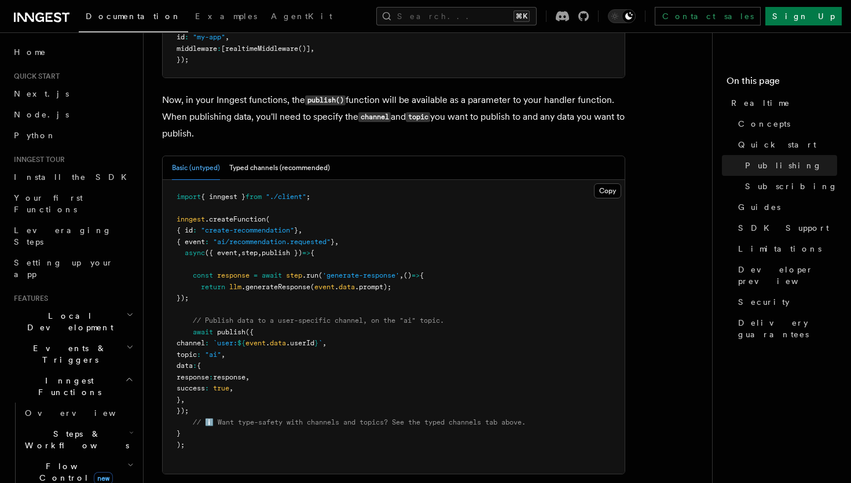
scroll to position [1064, 0]
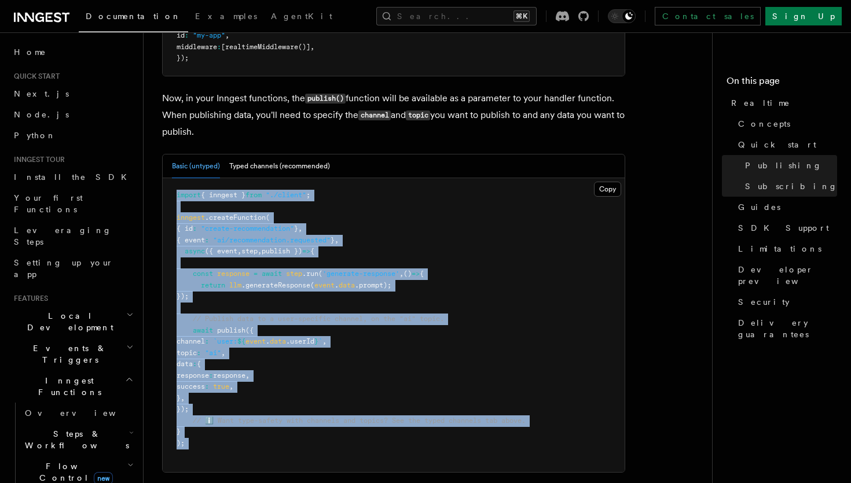
drag, startPoint x: 205, startPoint y: 439, endPoint x: 164, endPoint y: 187, distance: 255.6
click at [164, 187] on pre "import { inngest } from "./client" ; inngest .createFunction ( { id : "create-r…" at bounding box center [394, 325] width 462 height 294
copy code "import { inngest } from "./client" ; inngest .createFunction ( { id : "create-r…"
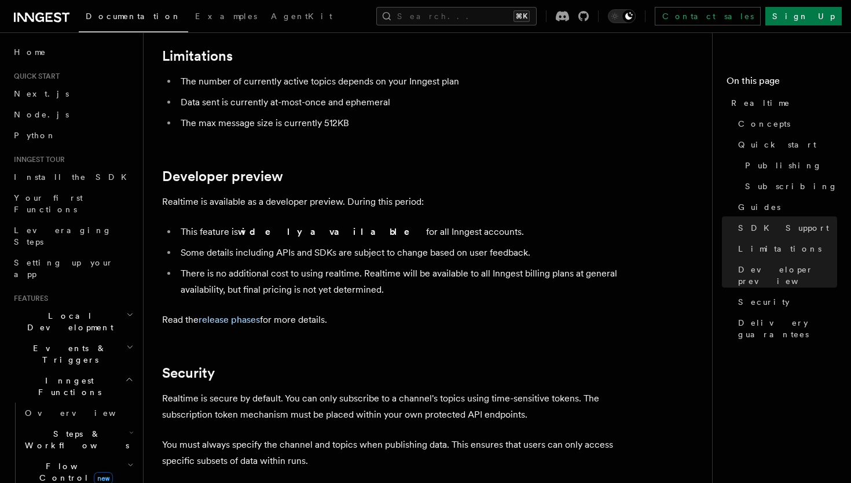
scroll to position [3103, 0]
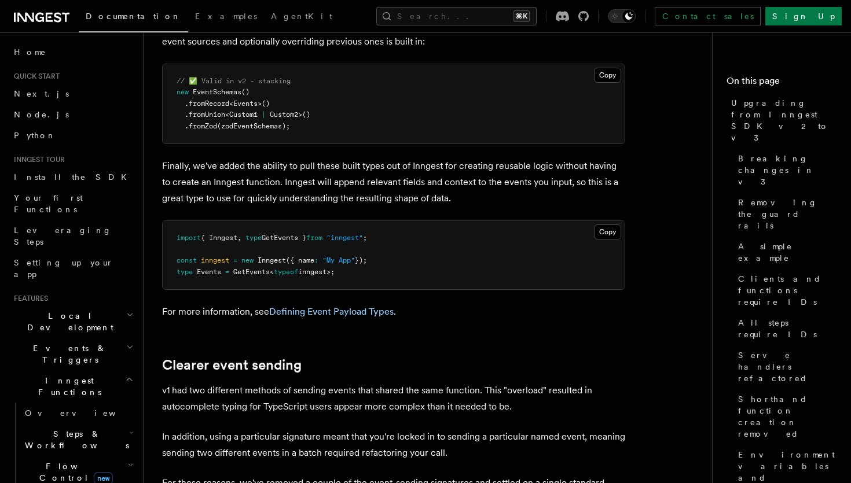
scroll to position [7706, 0]
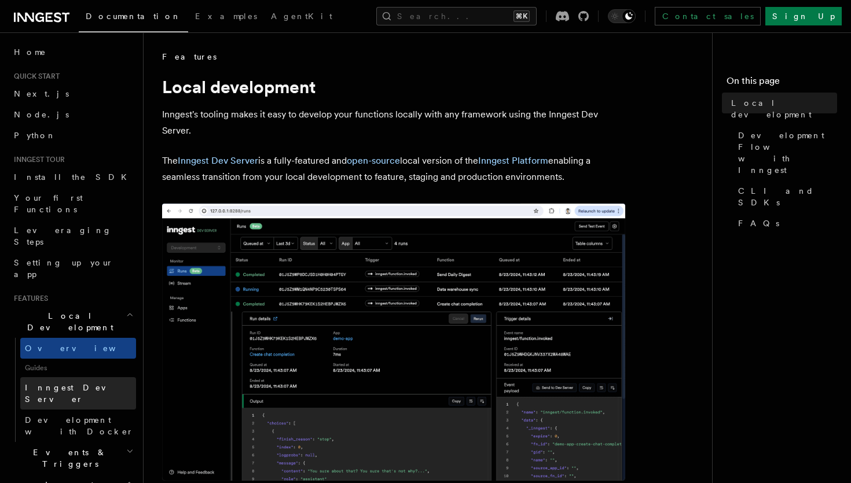
click at [98, 377] on link "Inngest Dev Server" at bounding box center [78, 393] width 116 height 32
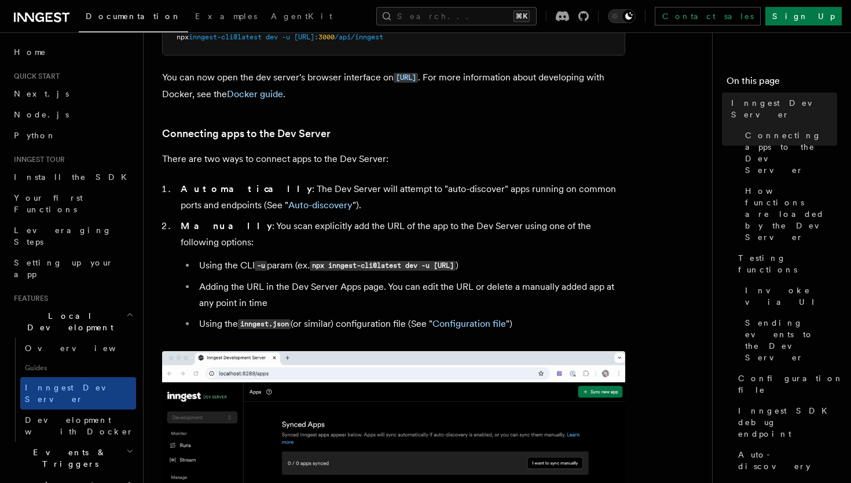
scroll to position [332, 0]
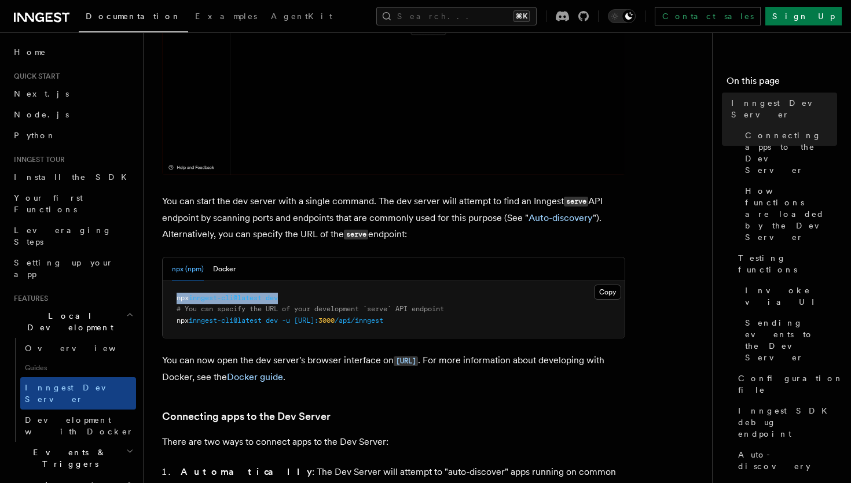
drag, startPoint x: 305, startPoint y: 294, endPoint x: 186, endPoint y: 292, distance: 119.2
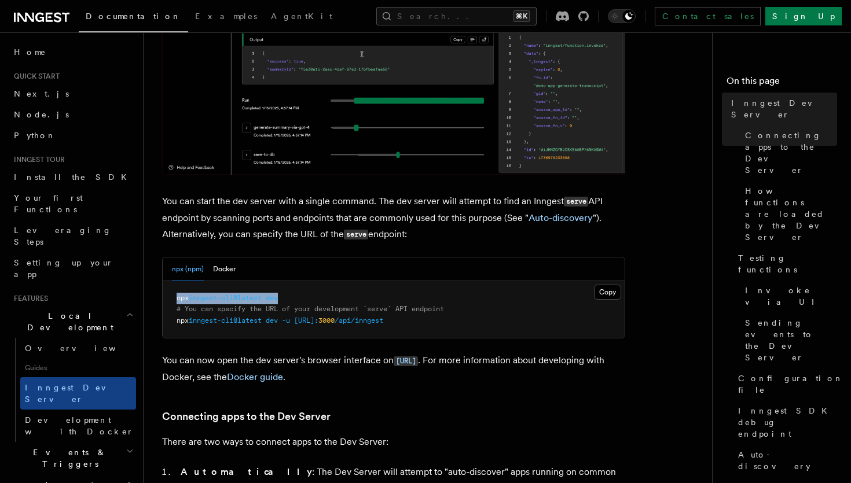
click at [186, 292] on pre "npx inngest-cli@latest dev # You can specify the URL of your development `serve…" at bounding box center [394, 309] width 462 height 57
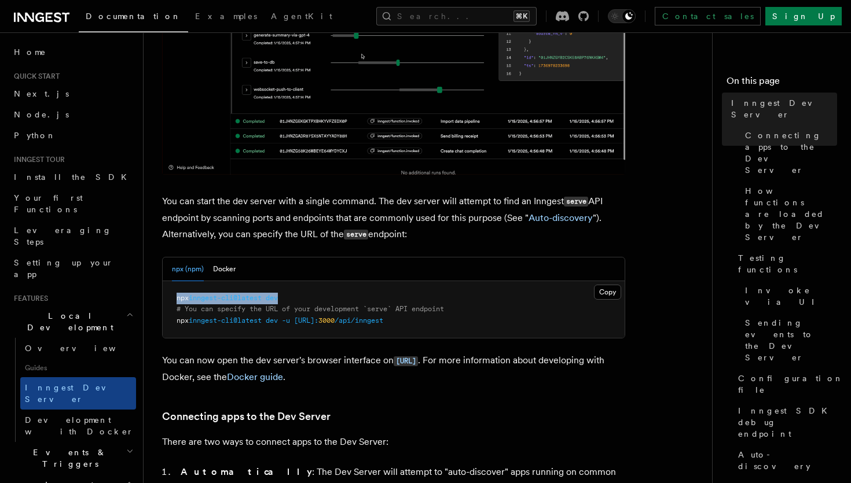
copy span "npx inngest-cli@latest dev"
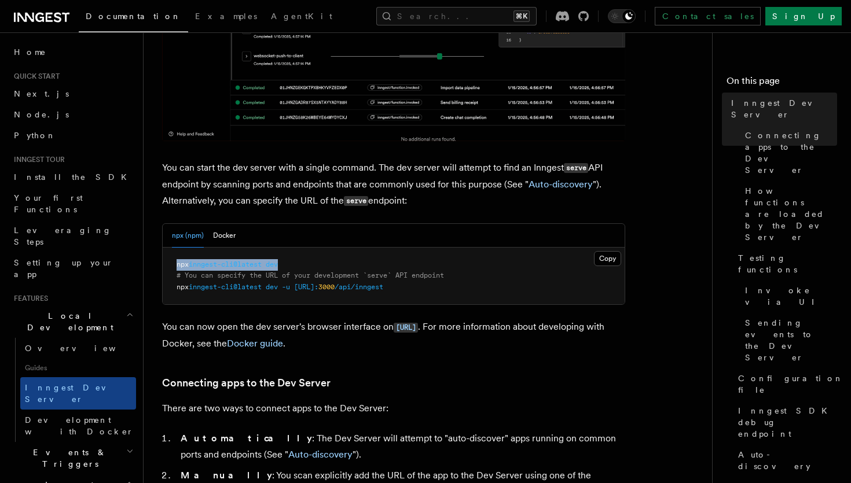
scroll to position [373, 0]
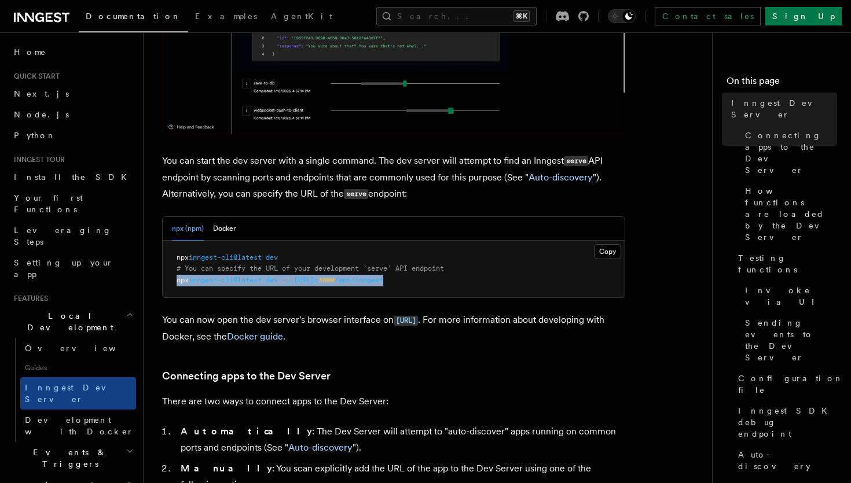
drag, startPoint x: 174, startPoint y: 283, endPoint x: 506, endPoint y: 280, distance: 332.1
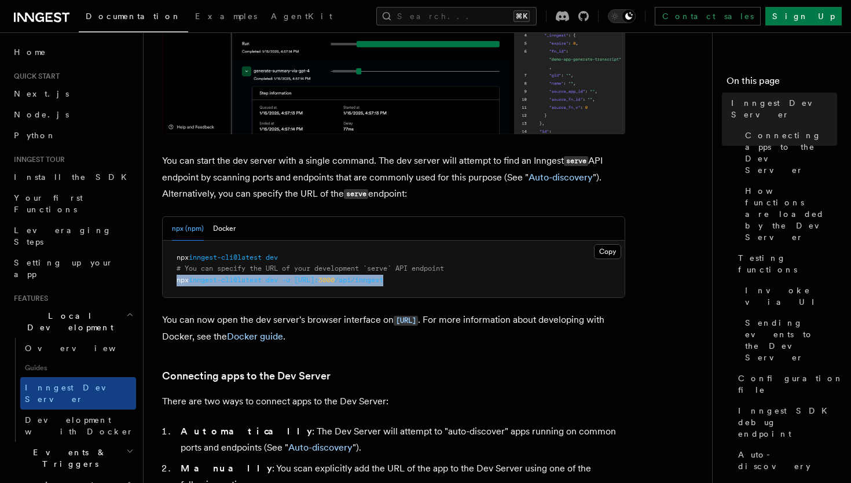
click at [506, 280] on pre "npx inngest-cli@latest dev # You can specify the URL of your development `serve…" at bounding box center [394, 269] width 462 height 57
copy span "npx inngest-cli@latest dev -u [URL]: 3000 /api/inngest"
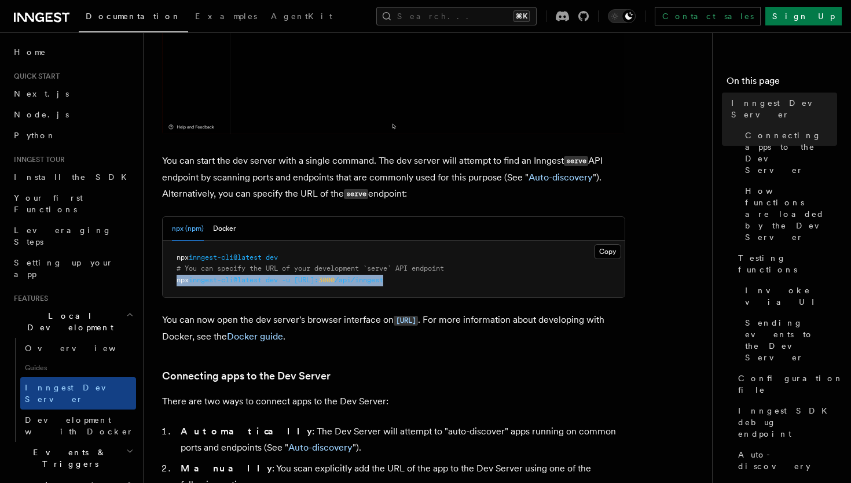
copy span "npx inngest-cli@latest dev -u [URL]: 3000 /api/inngest"
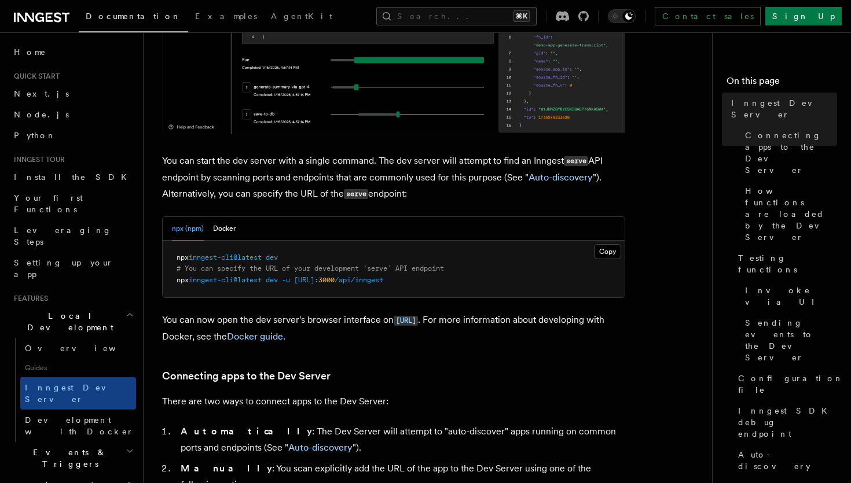
click at [500, 277] on pre "npx inngest-cli@latest dev # You can specify the URL of your development `serve…" at bounding box center [394, 269] width 462 height 57
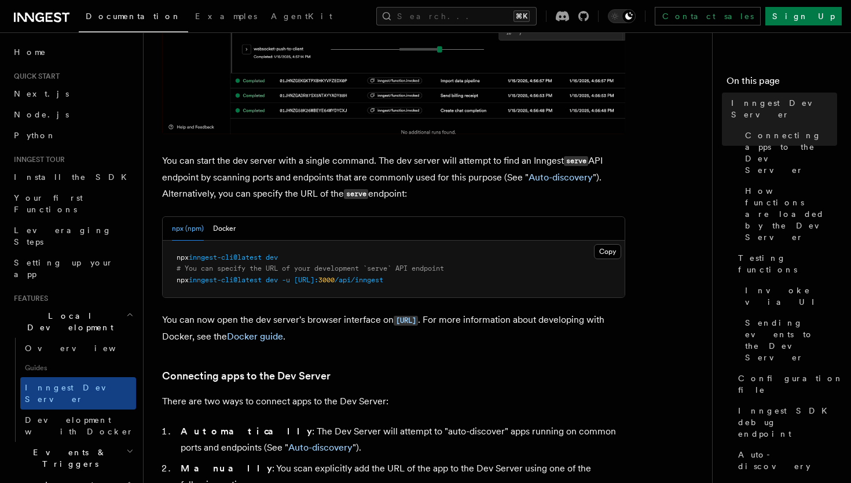
click at [443, 280] on pre "npx inngest-cli@latest dev # You can specify the URL of your development `serve…" at bounding box center [394, 269] width 462 height 57
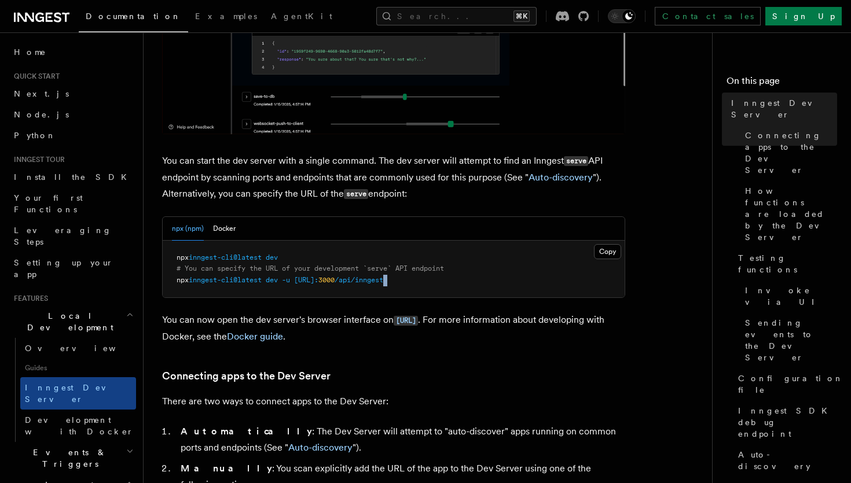
click at [443, 280] on pre "npx inngest-cli@latest dev # You can specify the URL of your development `serve…" at bounding box center [394, 269] width 462 height 57
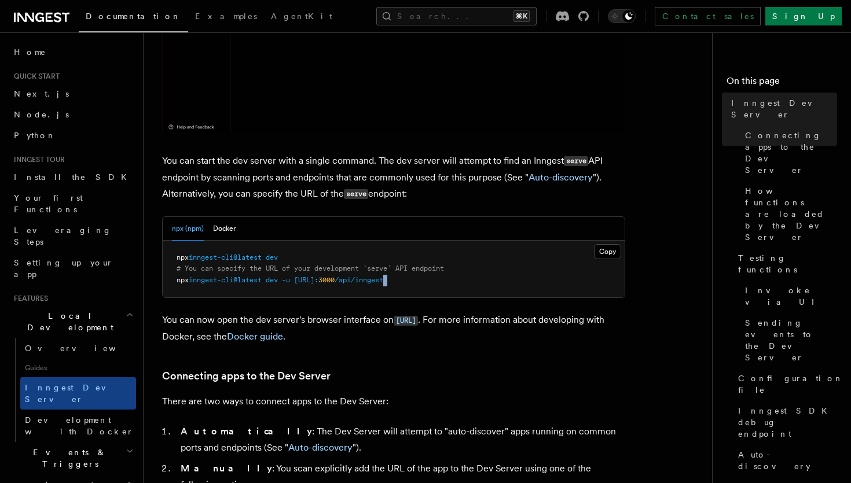
click at [443, 280] on pre "npx inngest-cli@latest dev # You can specify the URL of your development `serve…" at bounding box center [394, 269] width 462 height 57
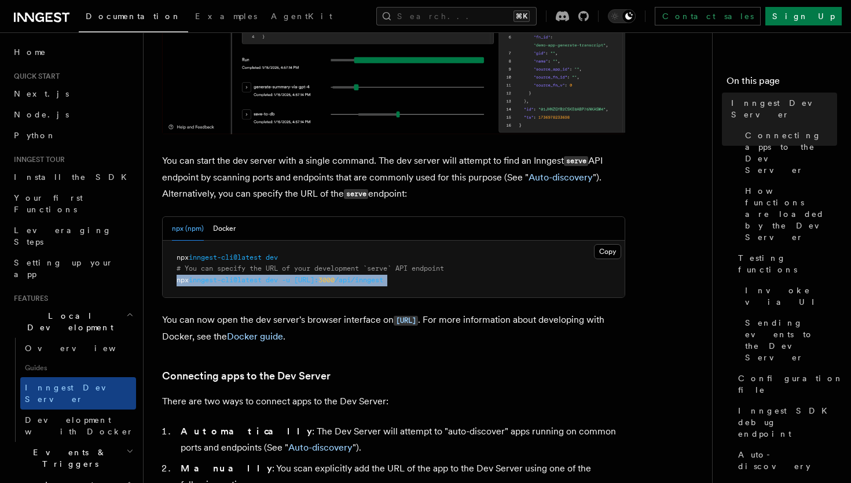
click at [443, 280] on pre "npx inngest-cli@latest dev # You can specify the URL of your development `serve…" at bounding box center [394, 269] width 462 height 57
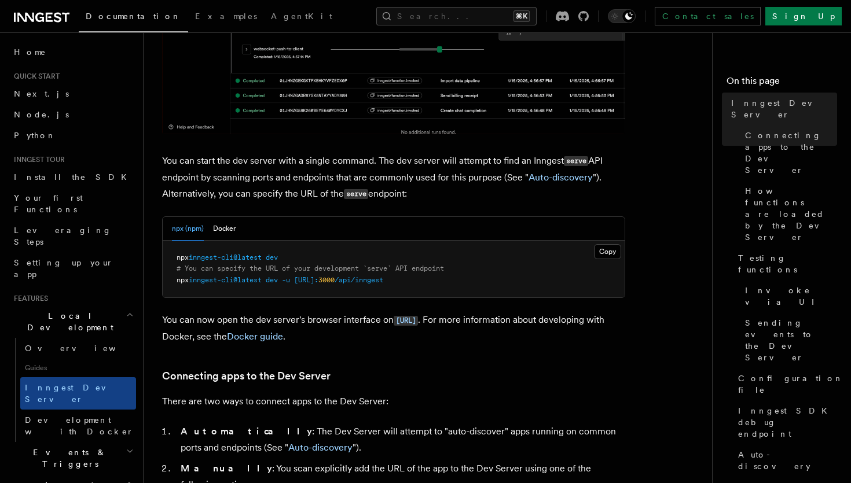
click at [310, 259] on pre "npx inngest-cli@latest dev # You can specify the URL of your development `serve…" at bounding box center [394, 269] width 462 height 57
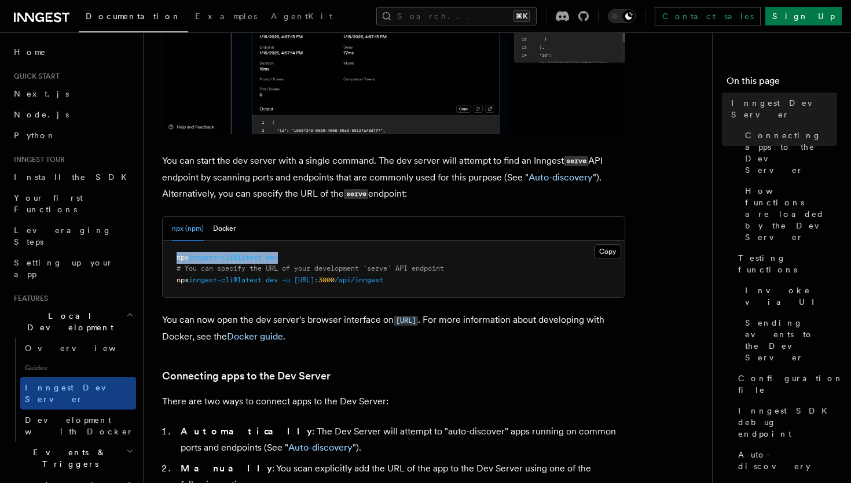
drag, startPoint x: 297, startPoint y: 259, endPoint x: 159, endPoint y: 258, distance: 138.9
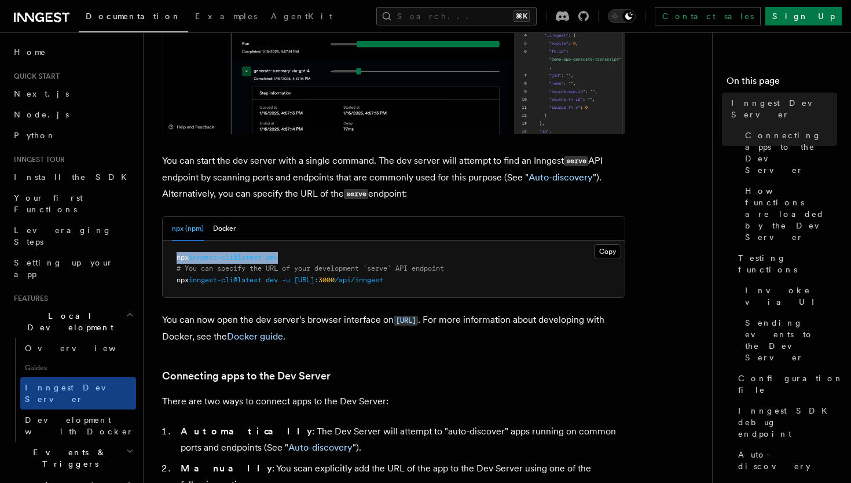
copy span "npx inngest-cli@latest dev"
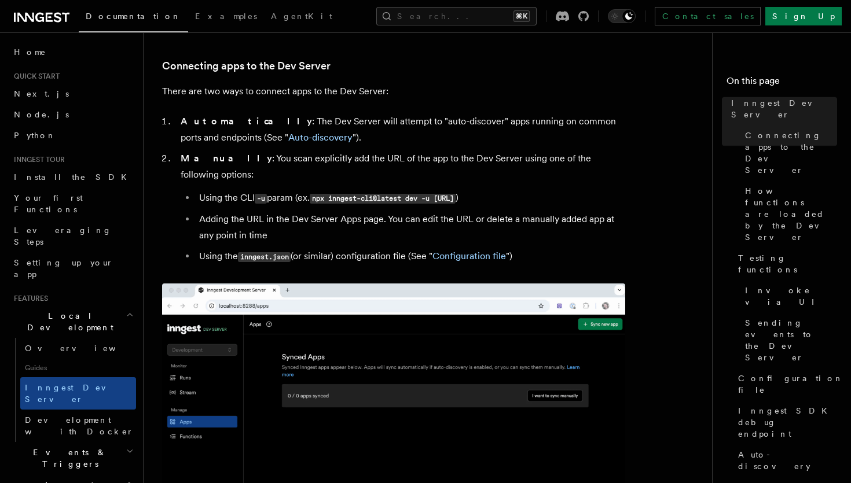
scroll to position [708, 0]
